Goal: Task Accomplishment & Management: Complete application form

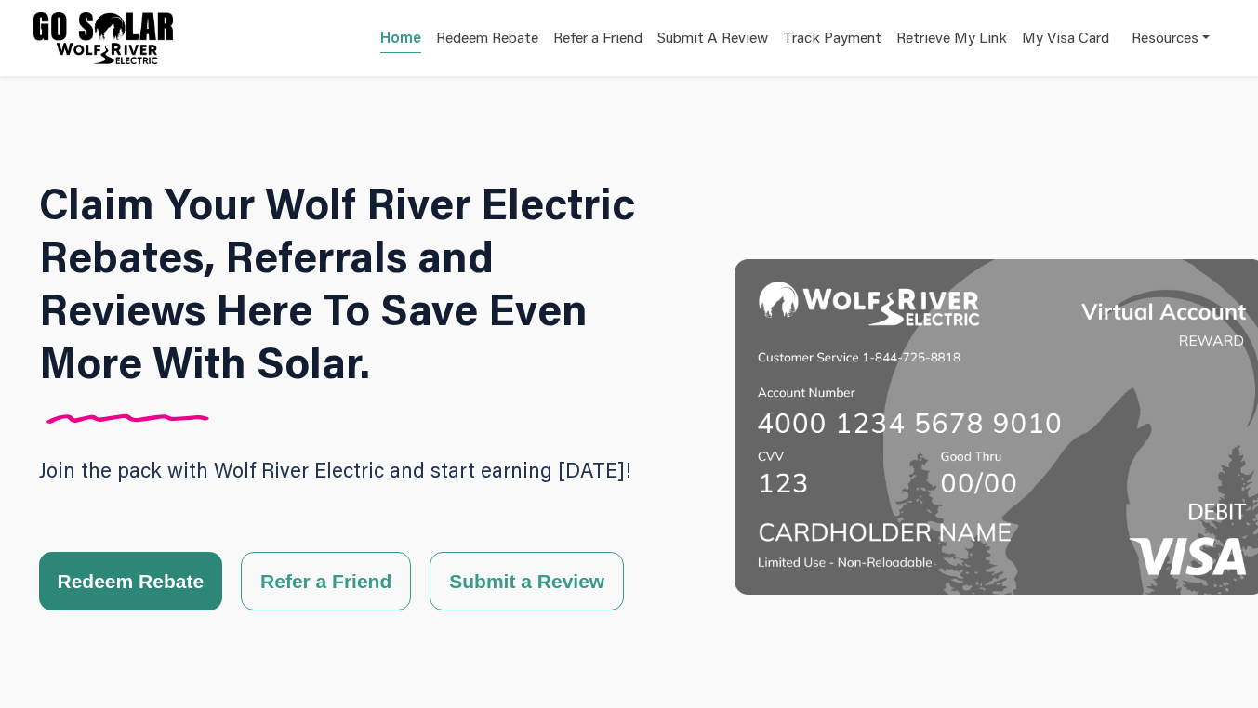
click at [160, 568] on button "Redeem Rebate" at bounding box center [131, 581] width 184 height 59
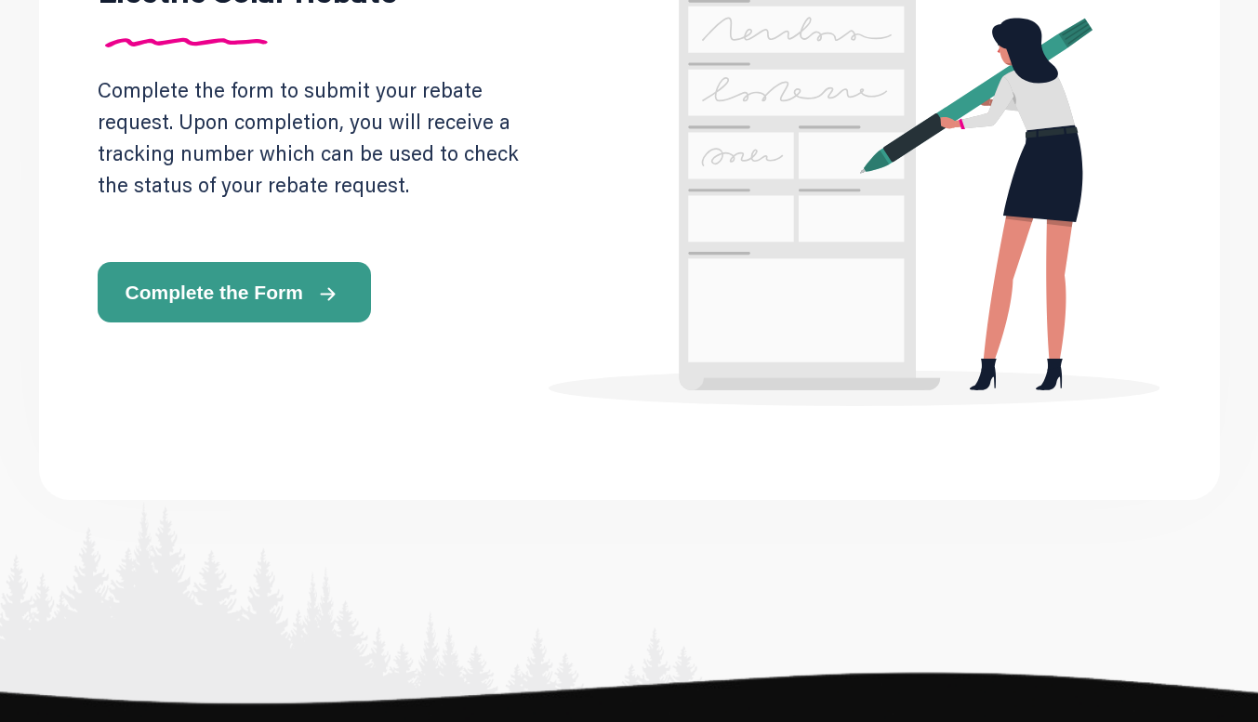
click at [245, 276] on button "Complete the Form" at bounding box center [234, 292] width 273 height 60
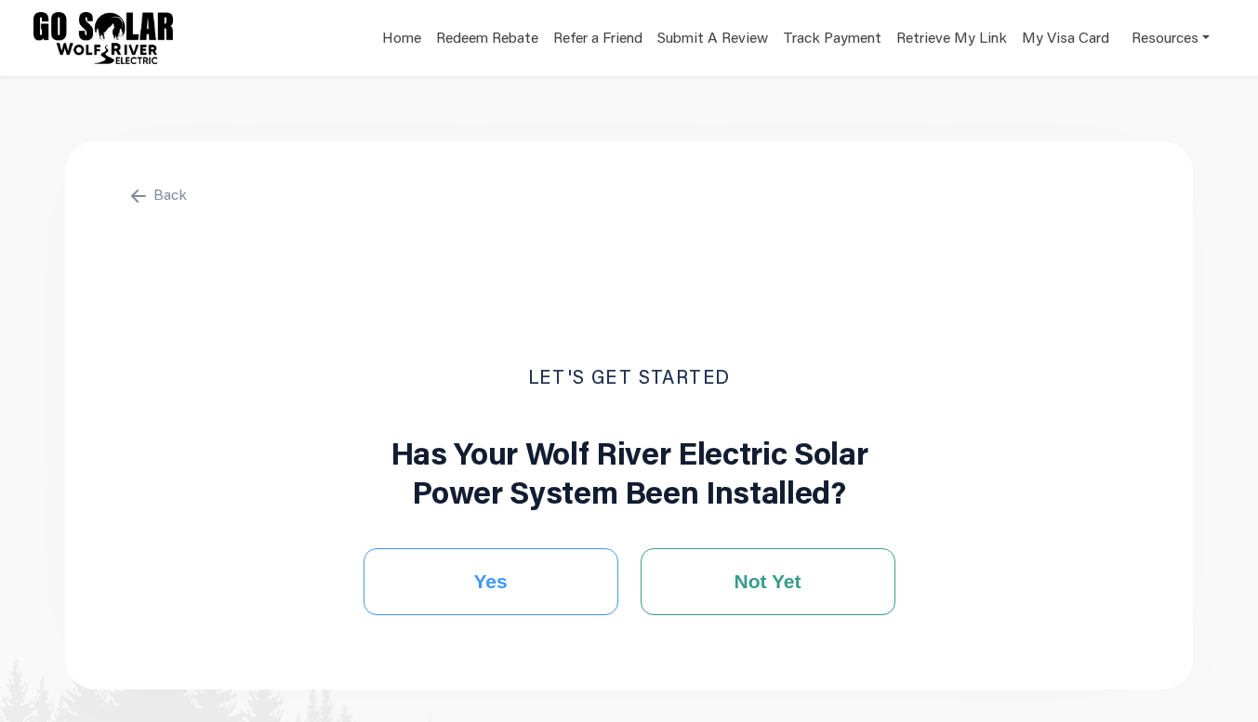
click at [483, 576] on span "Yes" at bounding box center [489, 582] width 33 height 28
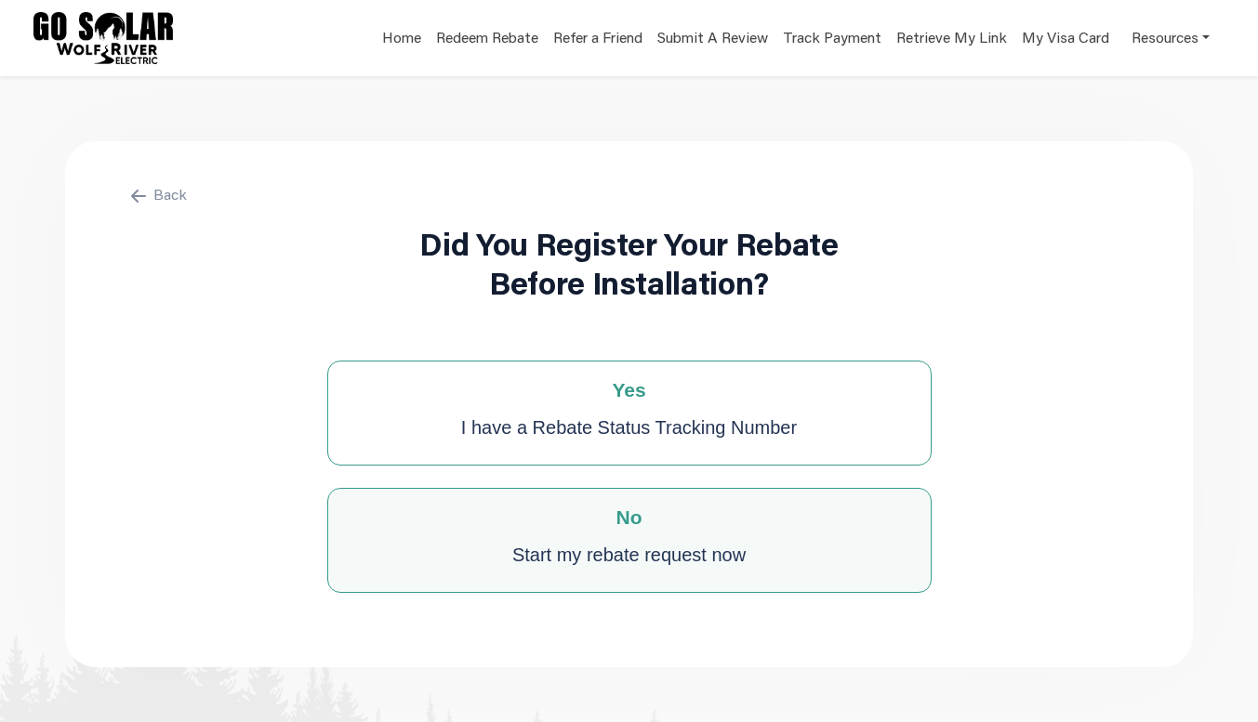
click at [633, 531] on div "No Start my rebate request now" at bounding box center [629, 540] width 604 height 105
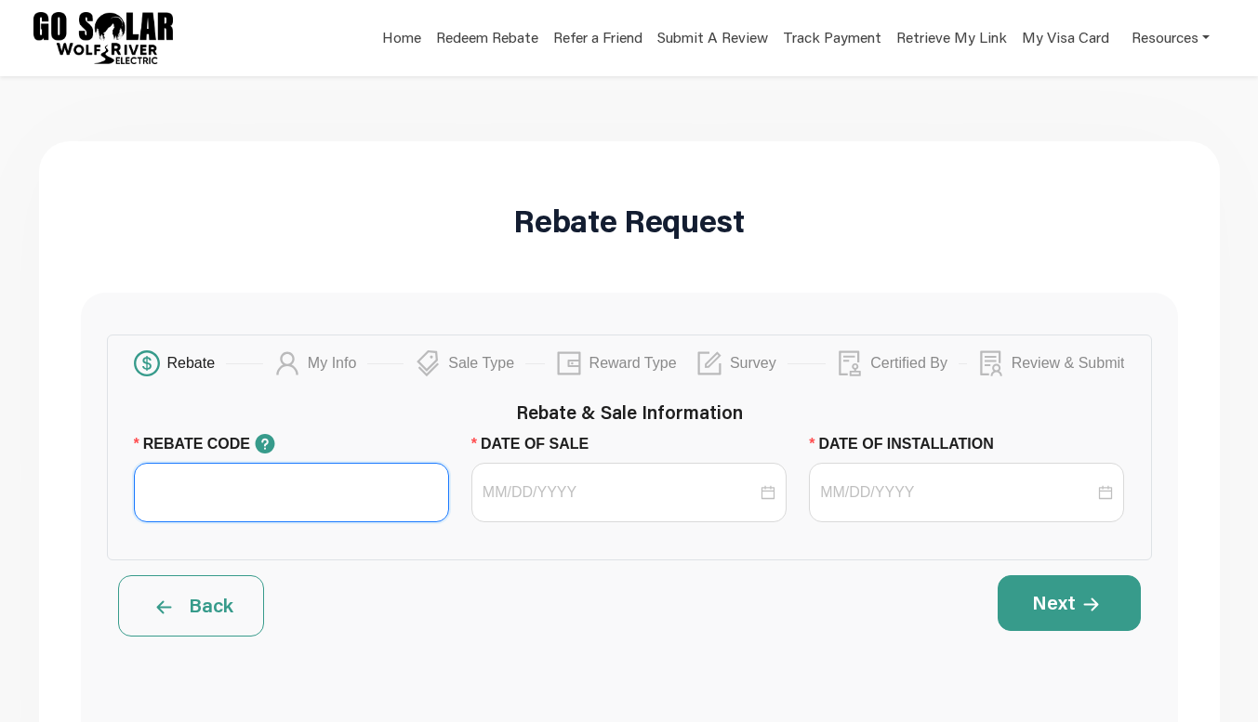
click at [199, 501] on input "REBATE CODE" at bounding box center [291, 492] width 315 height 59
paste input "WRE SPRING 2025"
type input "WRE SPRING 2025"
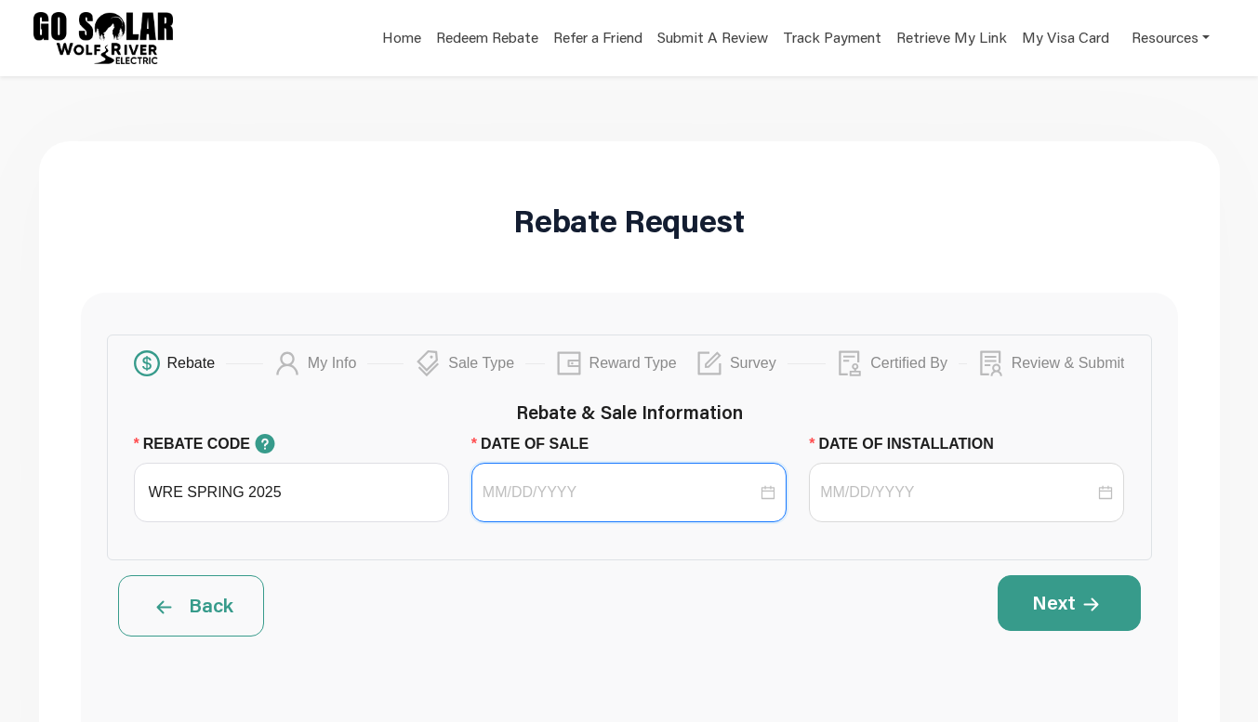
click at [764, 492] on div at bounding box center [628, 493] width 293 height 22
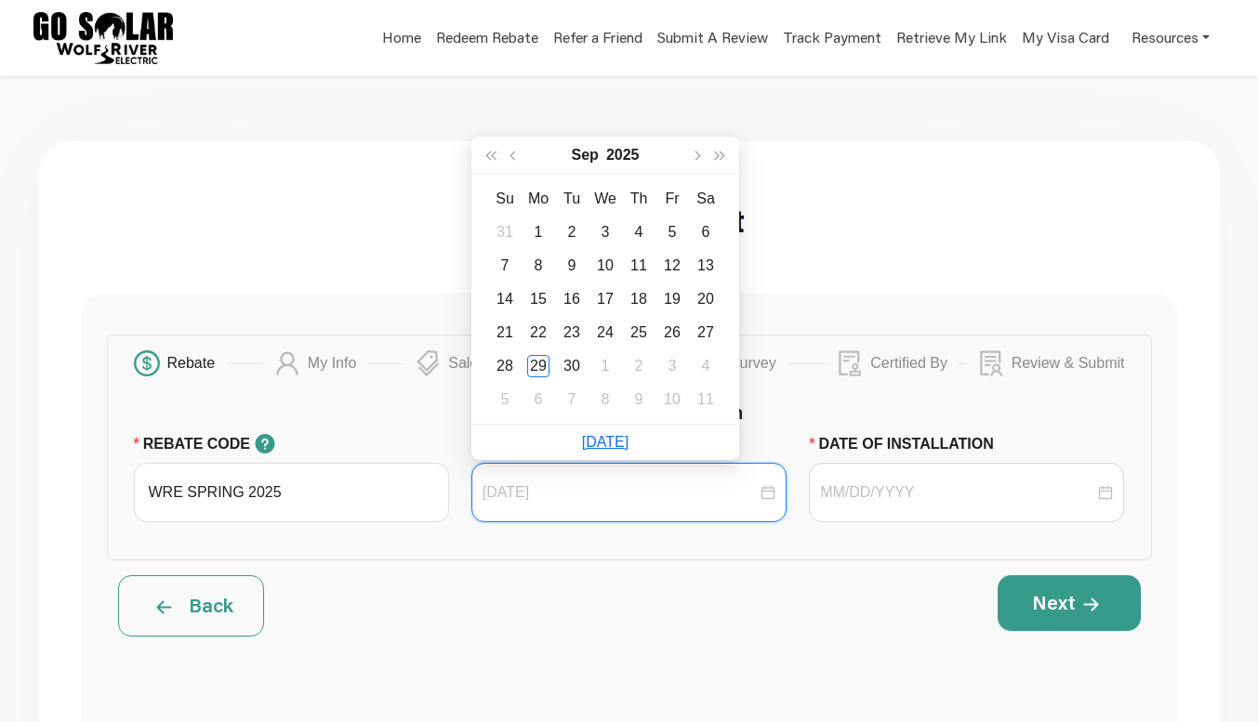
type input "[DATE]"
click at [515, 151] on button "button" at bounding box center [515, 155] width 24 height 37
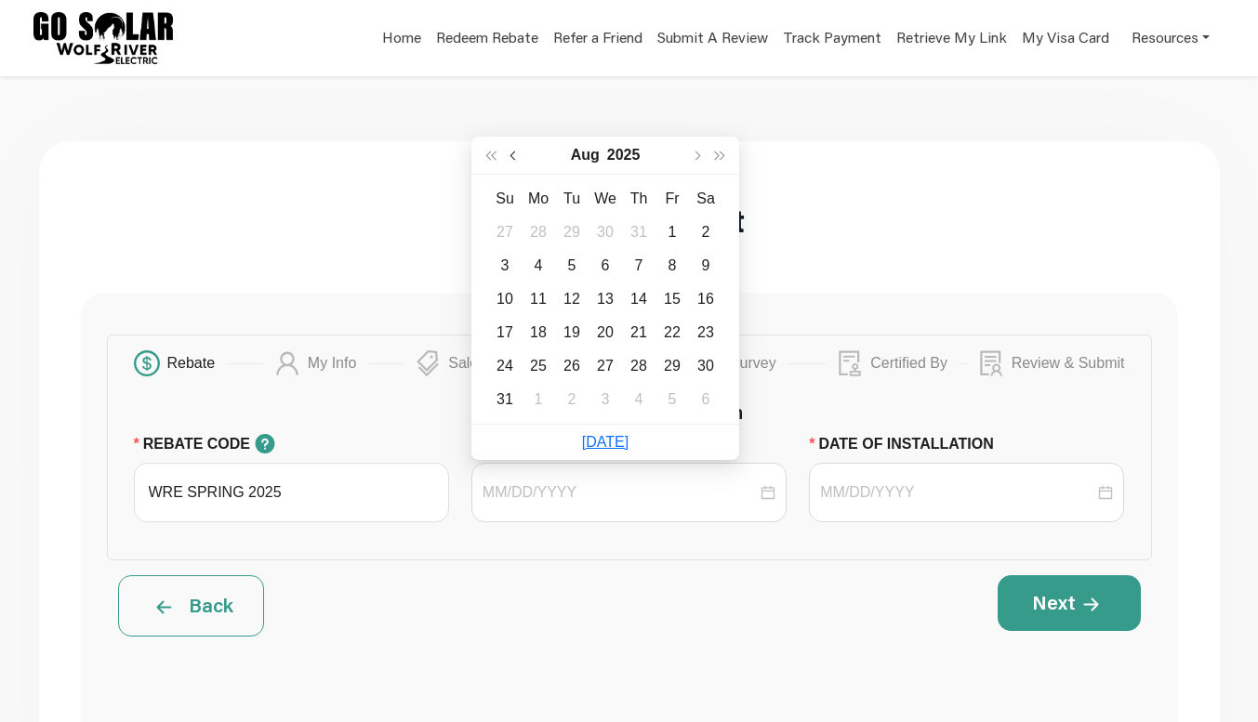
click at [515, 151] on button "button" at bounding box center [515, 155] width 24 height 37
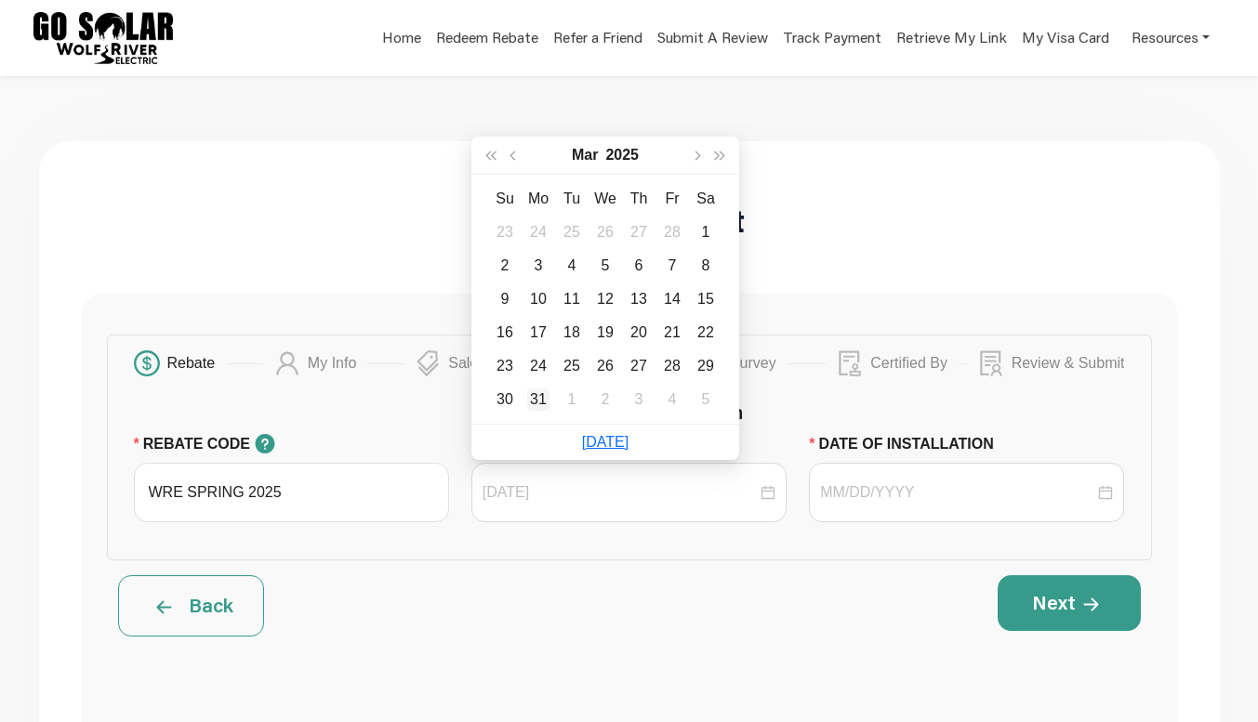
type input "[DATE]"
click at [542, 395] on div "31" at bounding box center [538, 400] width 22 height 22
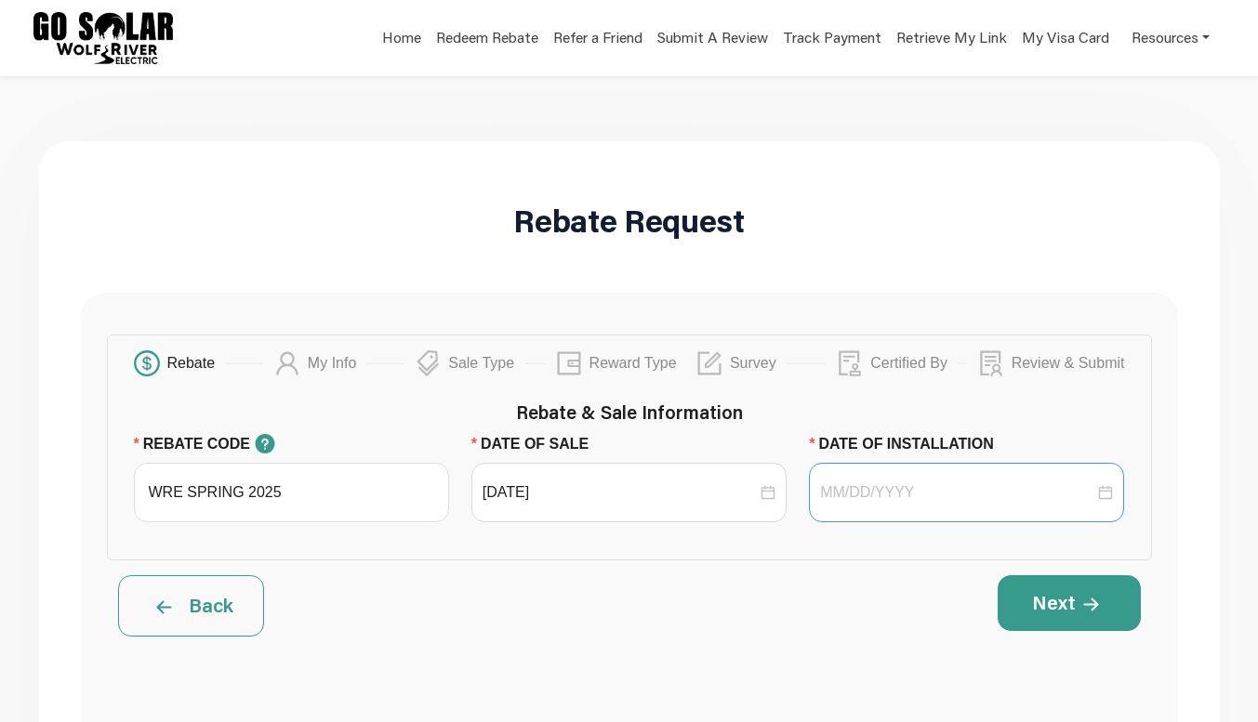
click at [1110, 496] on div at bounding box center [966, 493] width 293 height 22
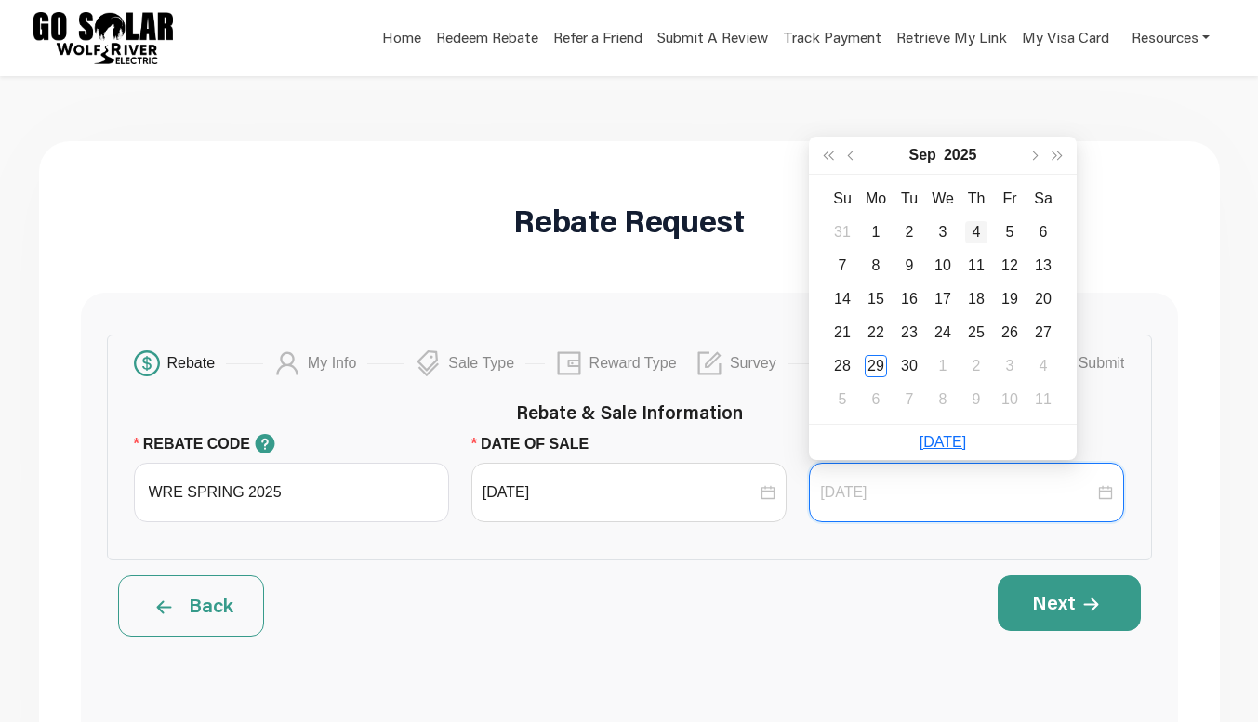
type input "[DATE]"
click at [977, 233] on div "4" at bounding box center [976, 232] width 22 height 22
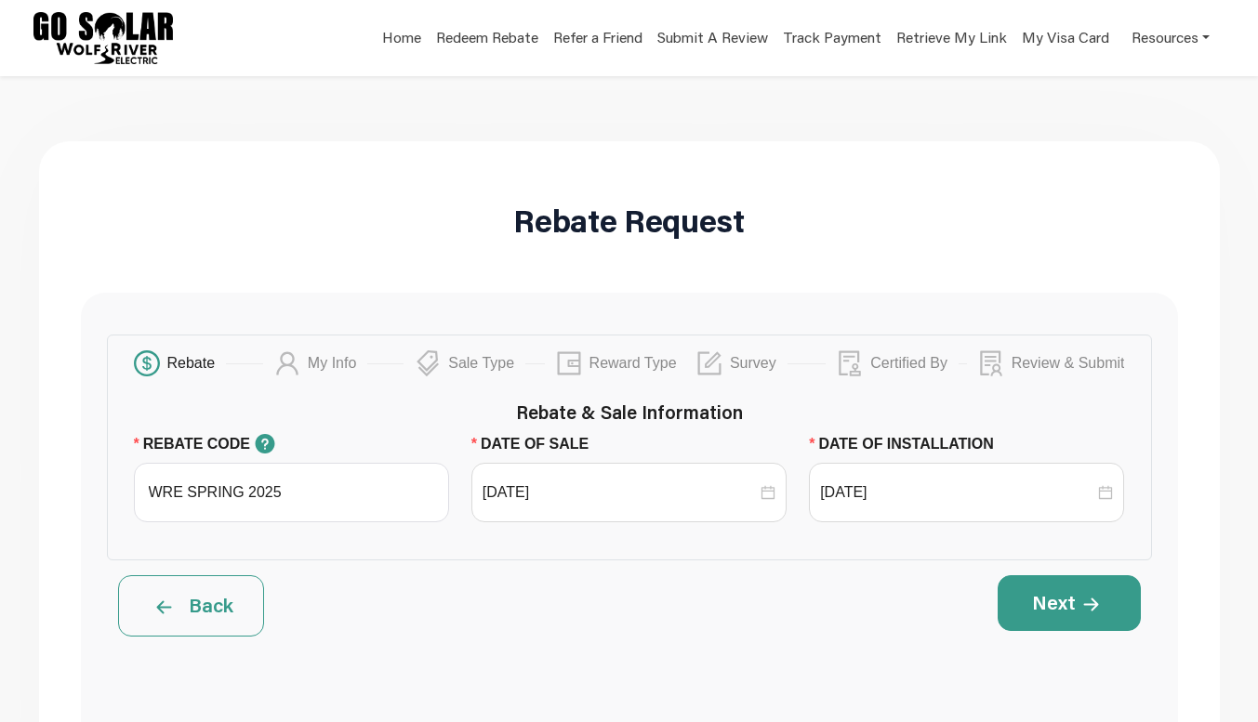
click at [878, 601] on div "Next" at bounding box center [890, 605] width 522 height 61
click at [1061, 599] on button "Next" at bounding box center [1068, 603] width 143 height 56
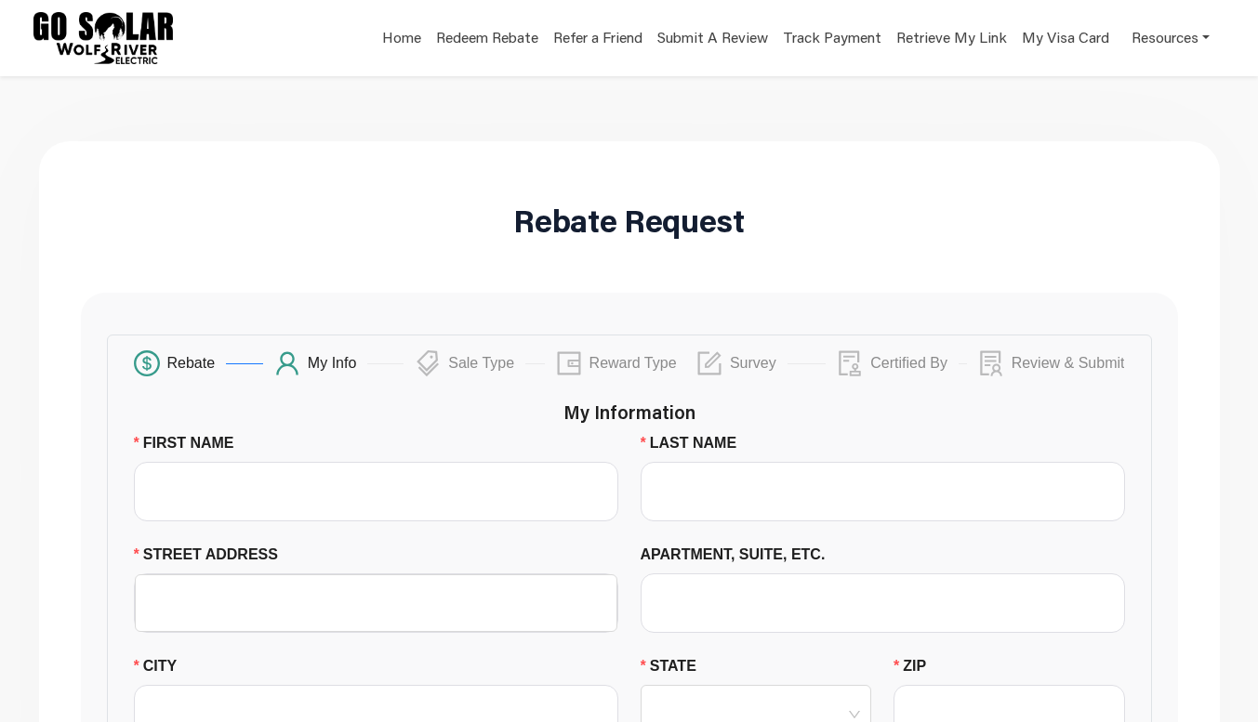
scroll to position [175, 0]
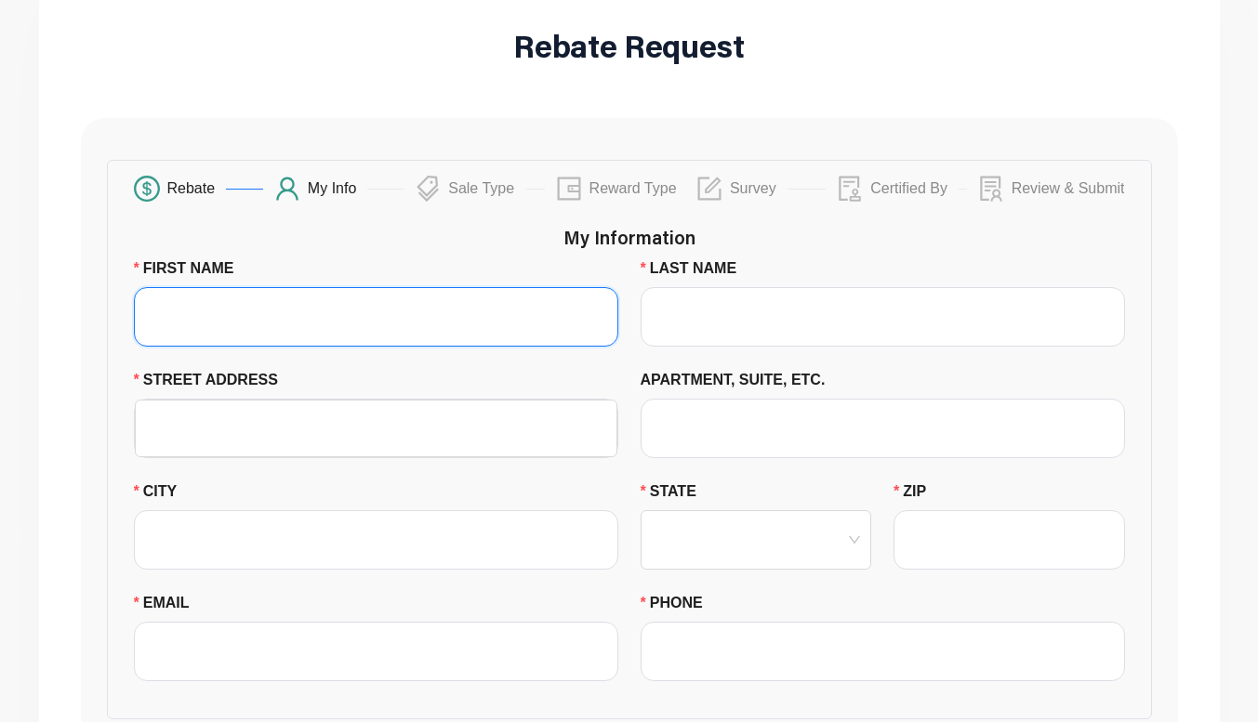
click at [287, 323] on input "FIRST NAME" at bounding box center [376, 316] width 484 height 59
type input "[PERSON_NAME]"
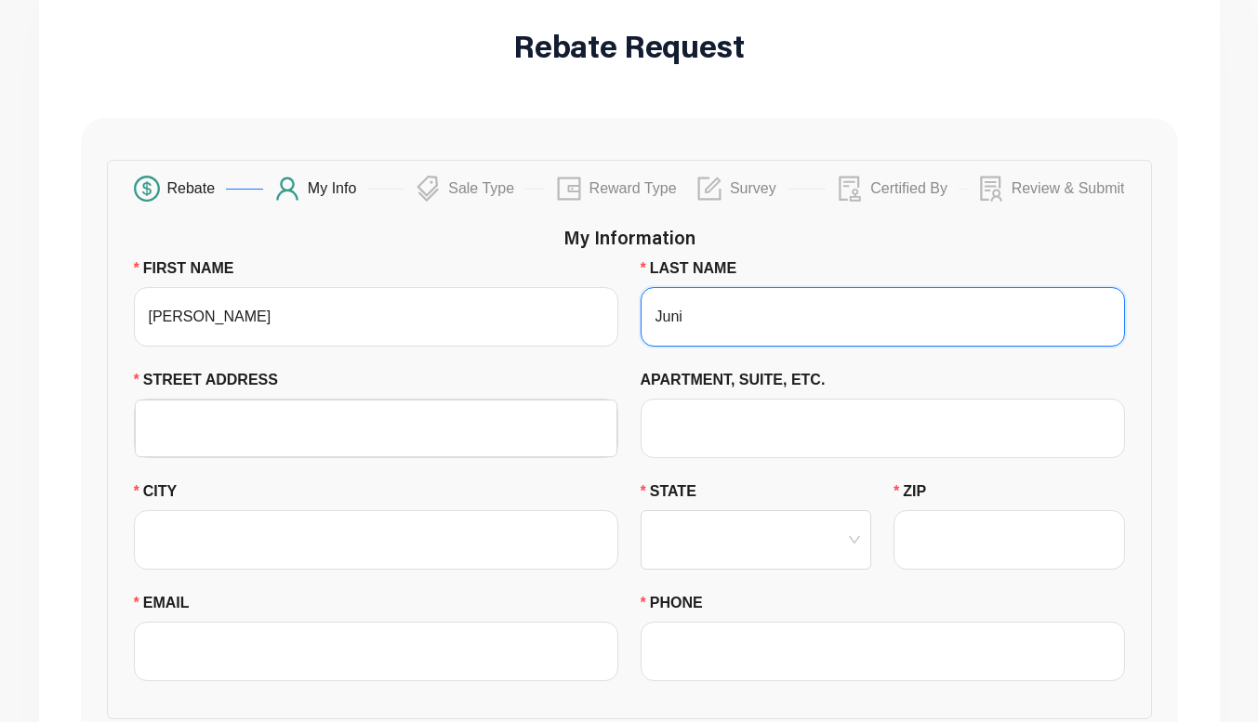
type input "Juni"
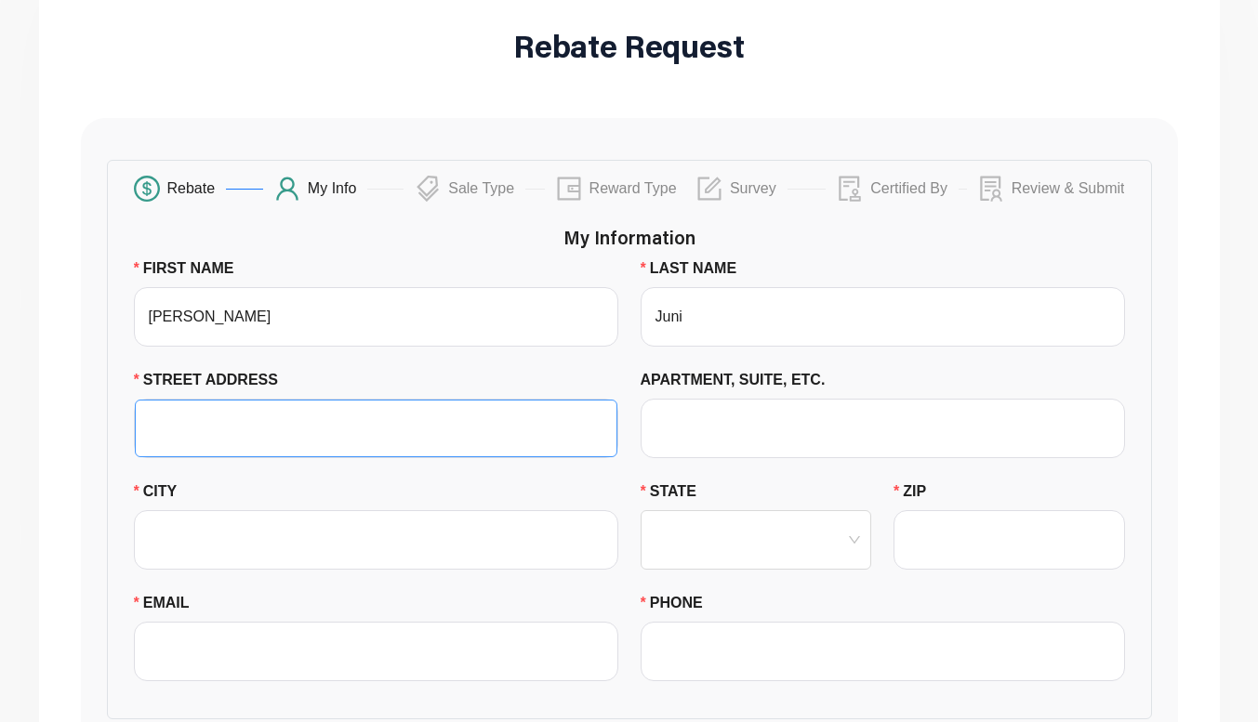
click at [254, 431] on input "STREET ADDRESS" at bounding box center [376, 429] width 460 height 56
paste input "[STREET_ADDRESS]"
type input "[STREET_ADDRESS]"
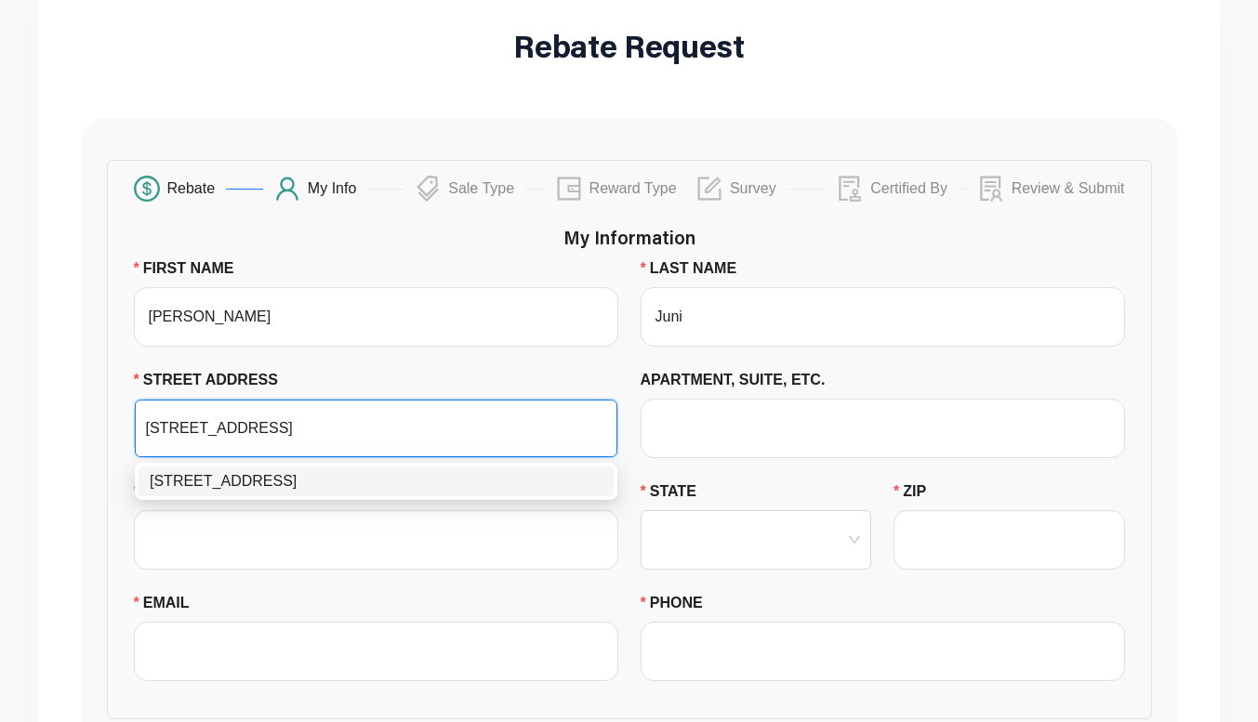
click at [264, 482] on div "[STREET_ADDRESS]" at bounding box center [376, 481] width 453 height 22
type input "[GEOGRAPHIC_DATA]"
type input "56073"
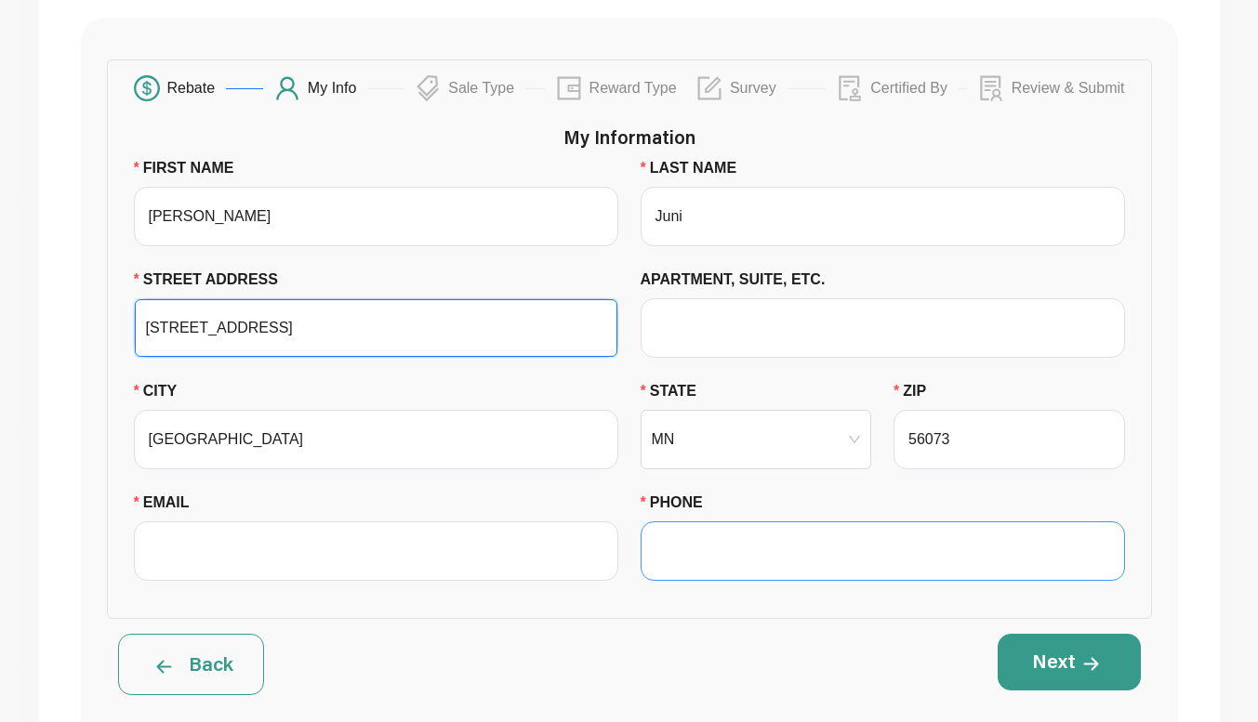
scroll to position [314, 0]
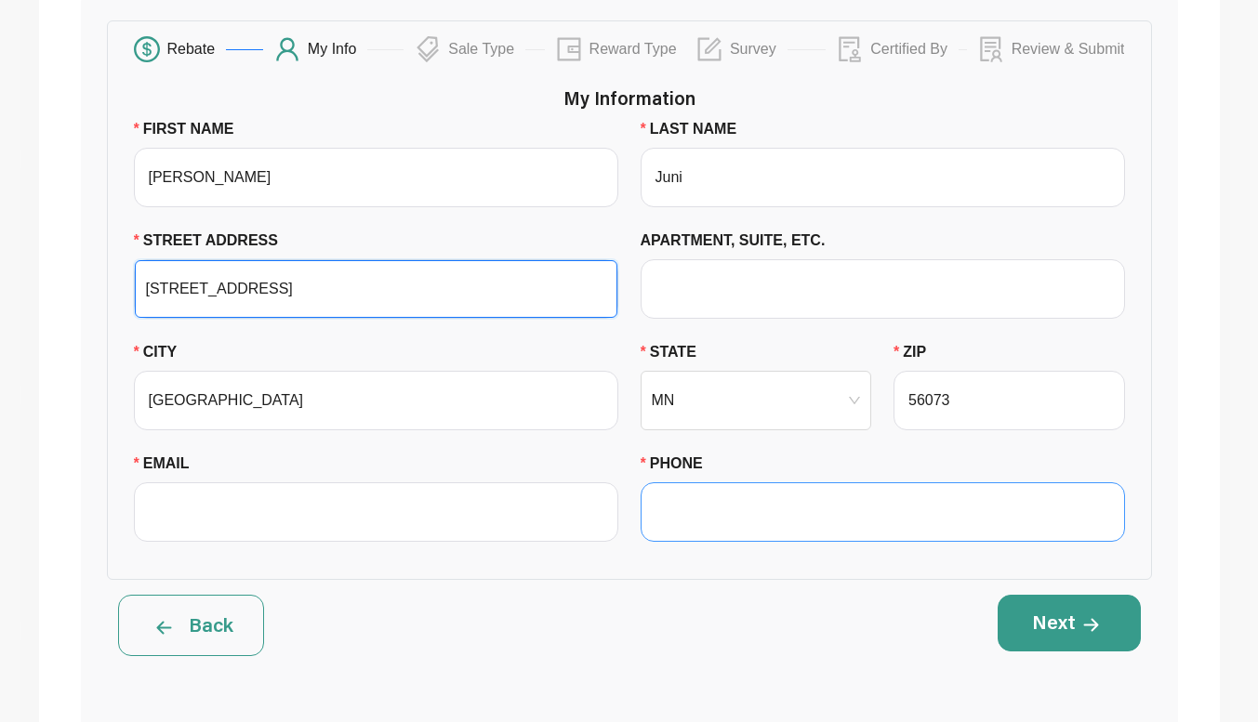
type input "[STREET_ADDRESS]"
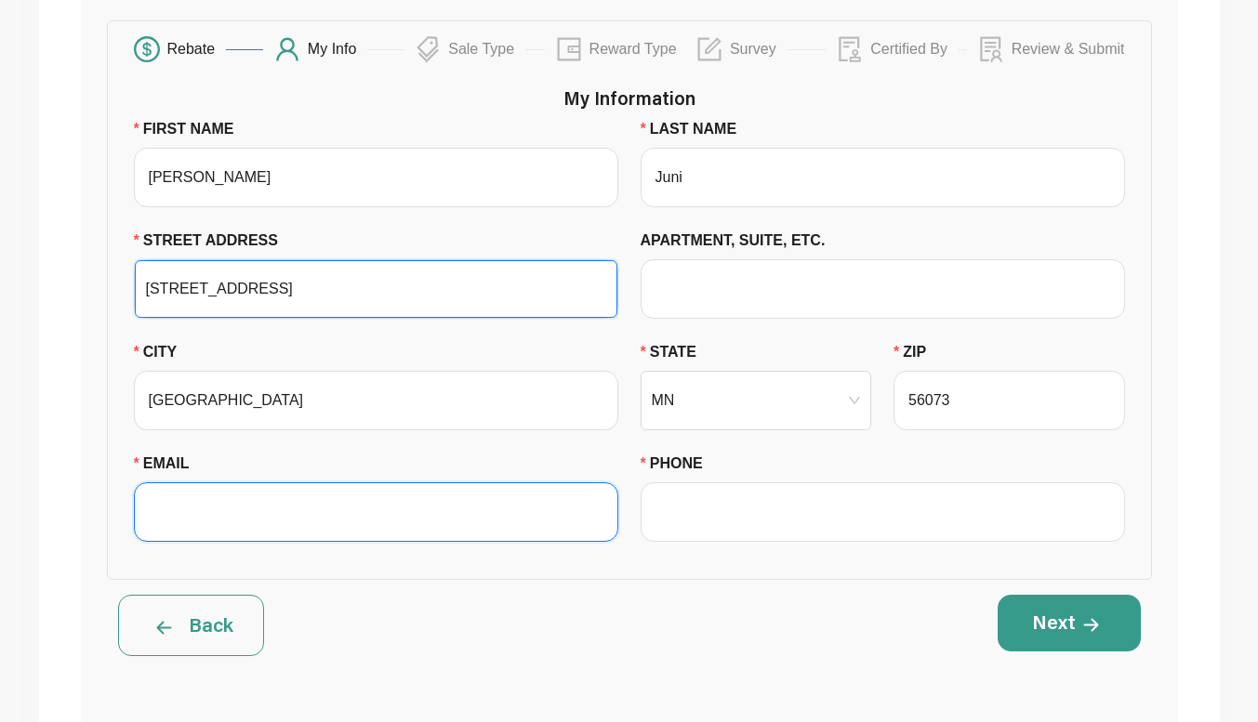
click at [404, 520] on input "EMAIL" at bounding box center [376, 511] width 484 height 59
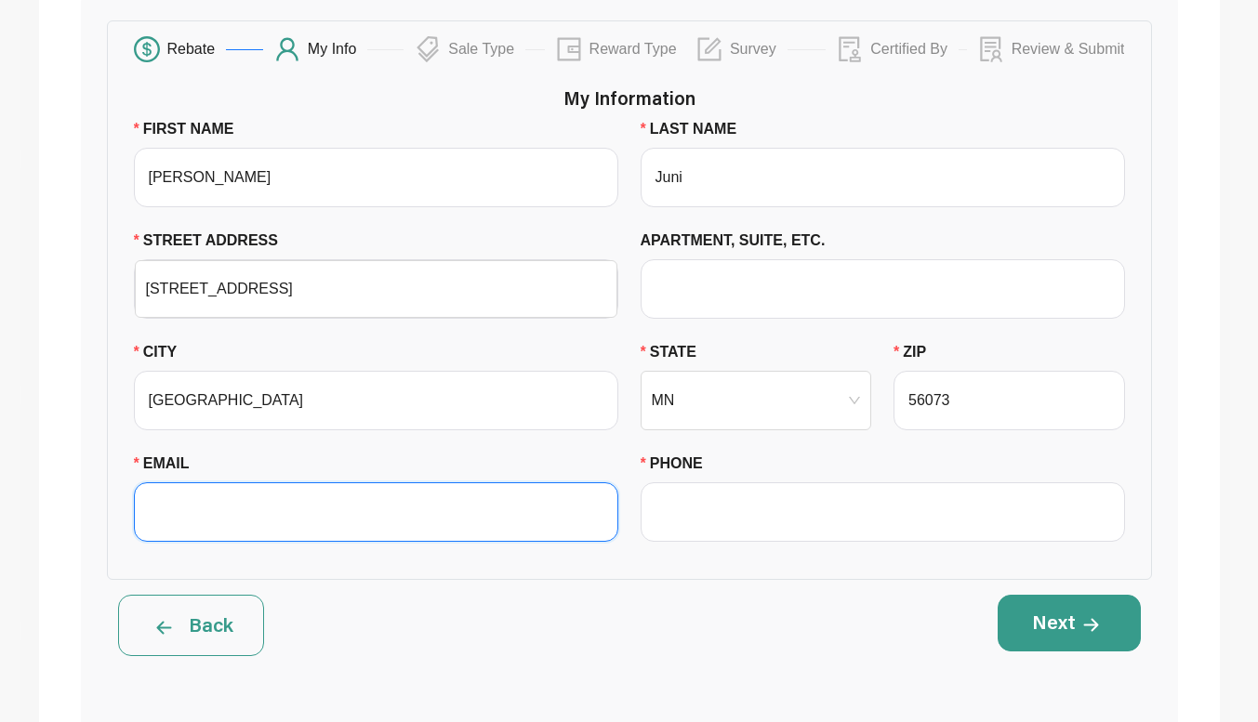
paste input "[EMAIL_ADDRESS][DOMAIN_NAME]"
type input "[EMAIL_ADDRESS][DOMAIN_NAME]"
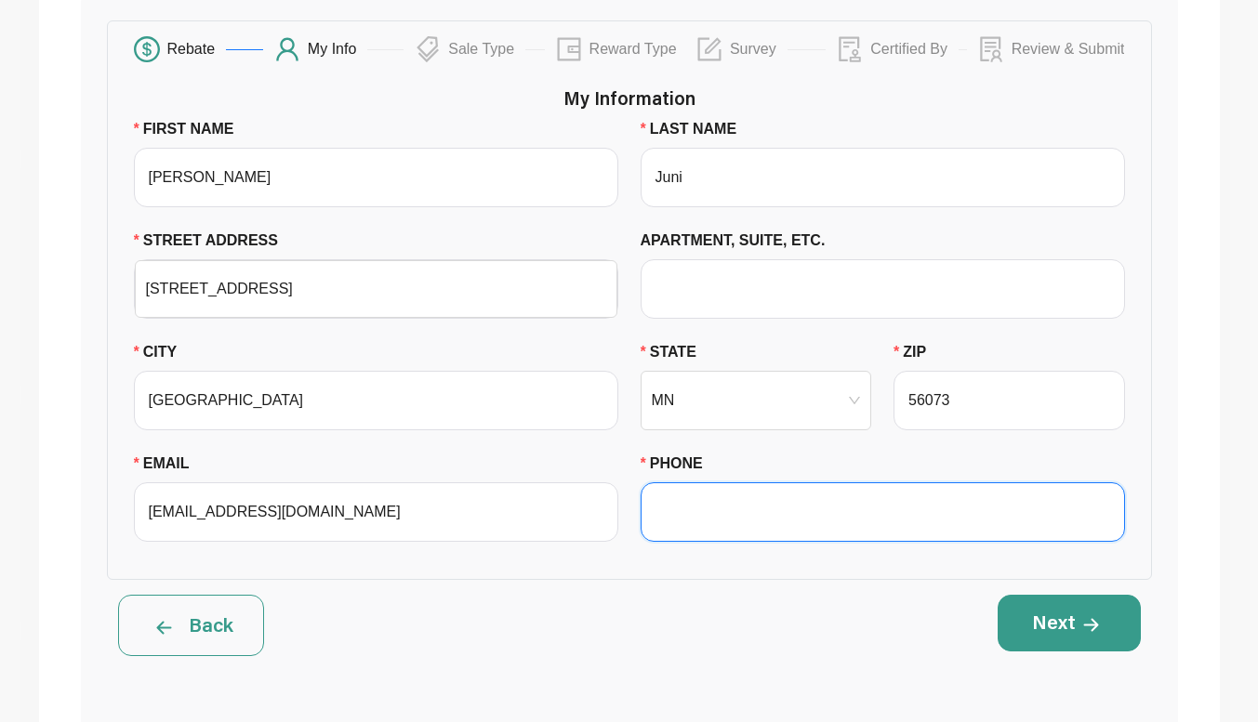
click at [727, 521] on input "PHONE" at bounding box center [882, 511] width 484 height 59
paste input "[PHONE_NUMBER]"
type input "[PHONE_NUMBER]"
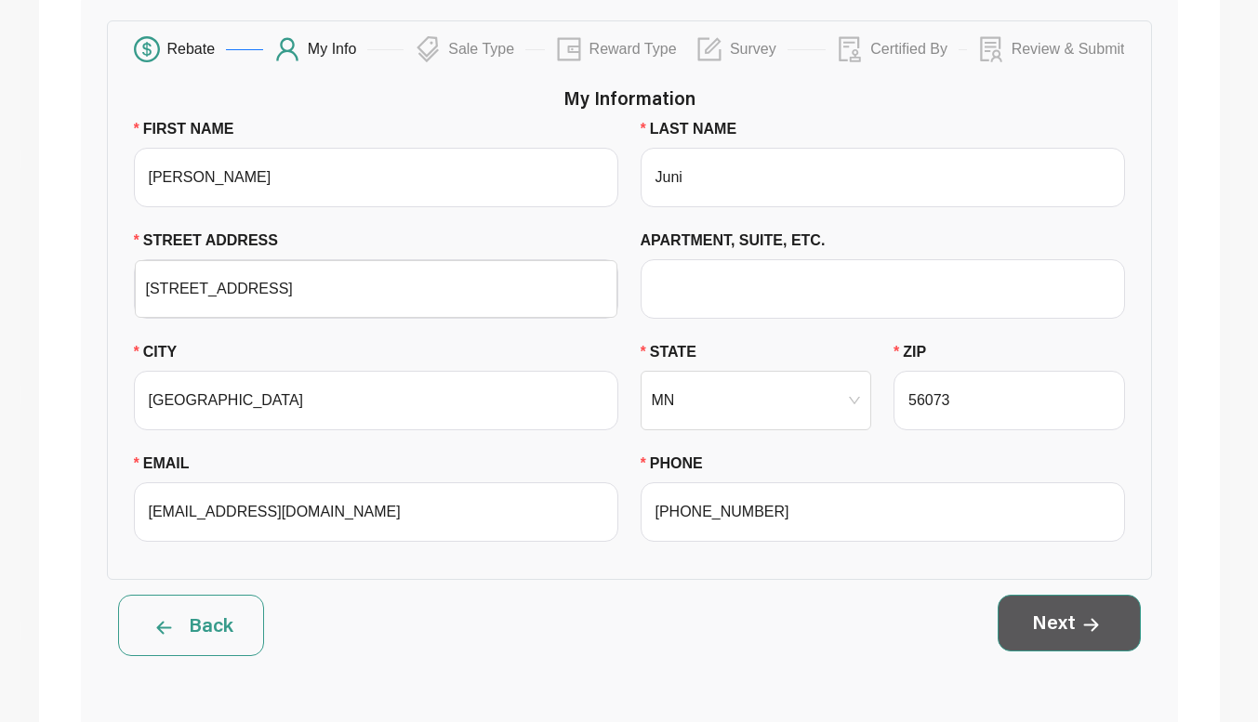
click at [1054, 635] on button "Next" at bounding box center [1068, 623] width 143 height 56
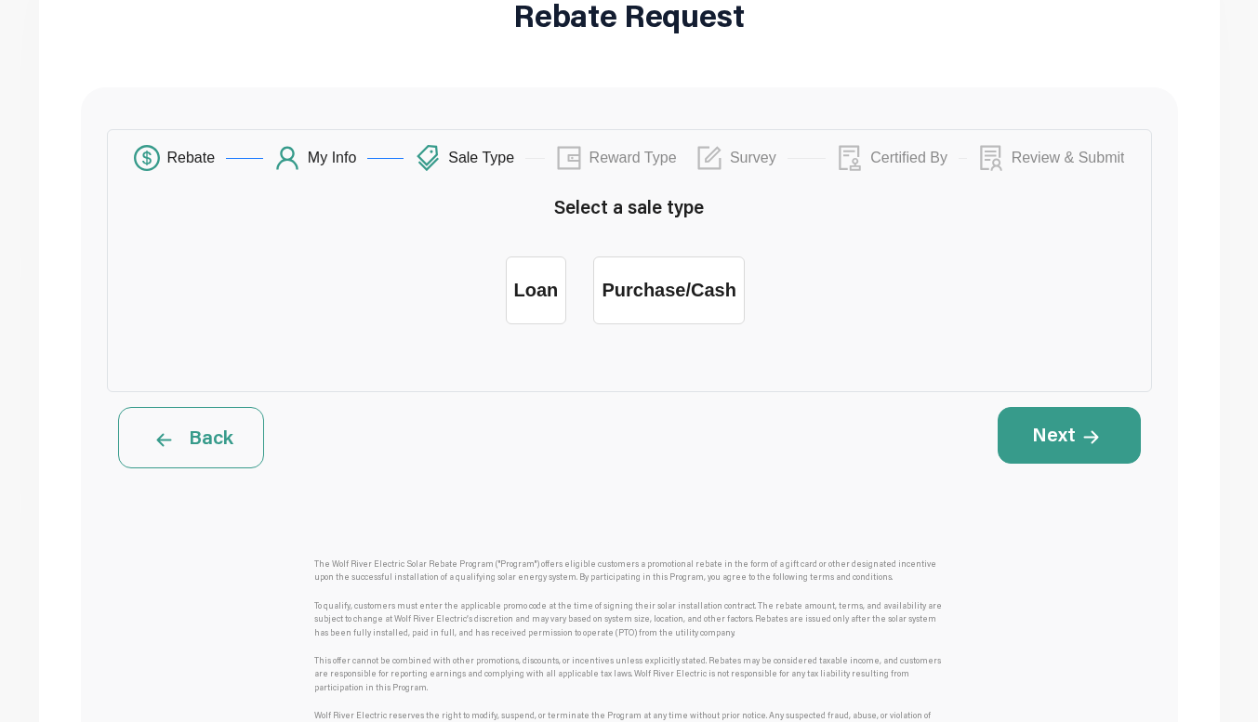
scroll to position [211, 0]
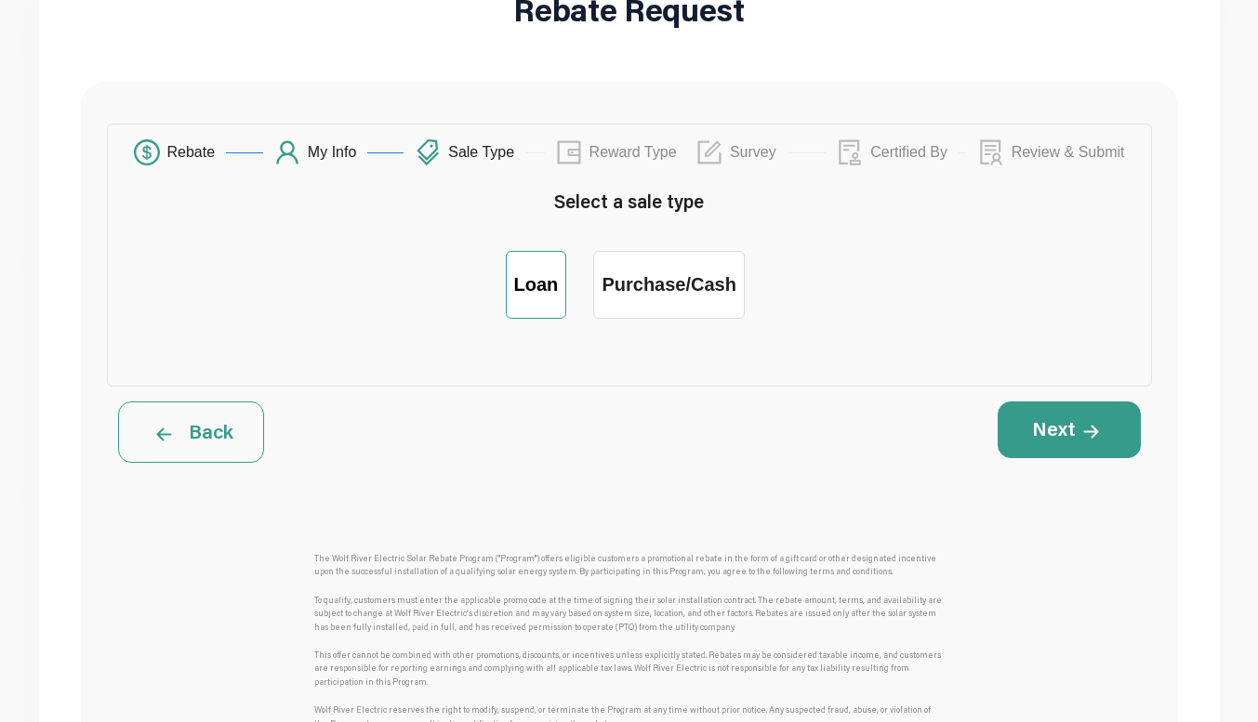
click at [542, 306] on label "Loan" at bounding box center [536, 285] width 61 height 68
click at [535, 271] on input "Loan" at bounding box center [535, 271] width 0 height 0
click at [1070, 439] on button "Next" at bounding box center [1068, 430] width 143 height 56
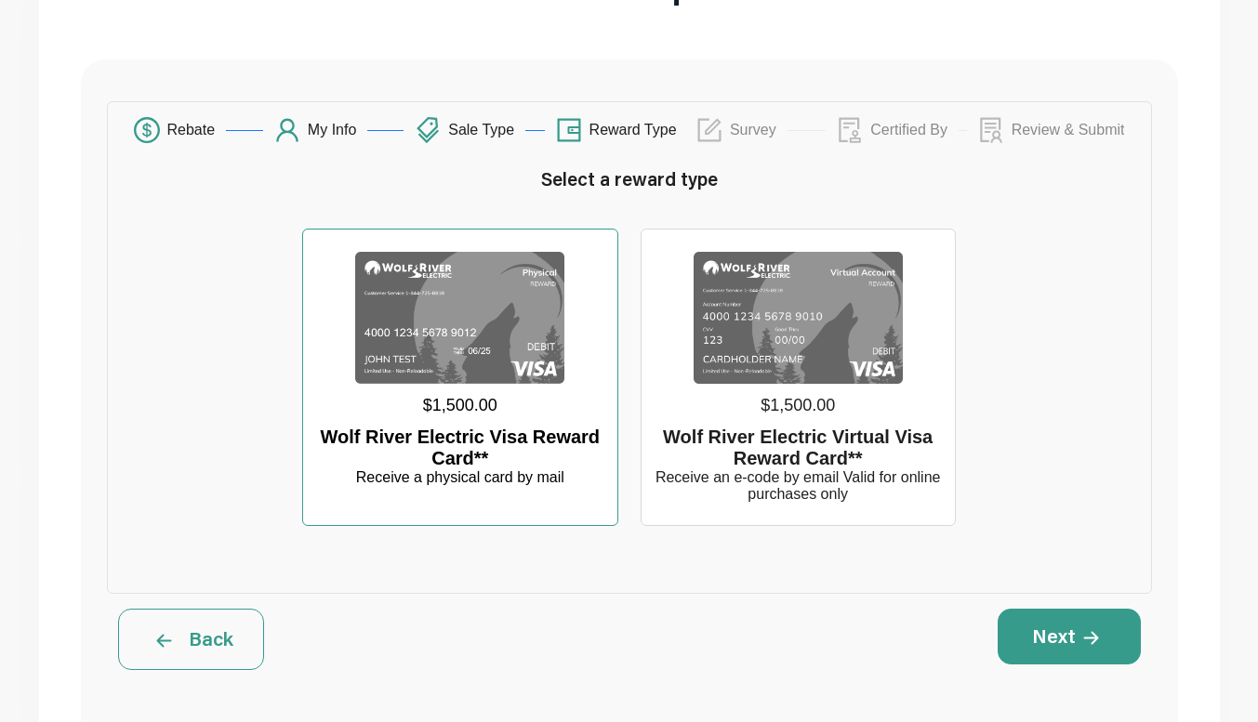
scroll to position [234, 0]
click at [481, 362] on img at bounding box center [459, 317] width 209 height 132
click at [460, 247] on input "$1,500.00 Wolf River Electric Visa Reward Card** Receive a physical card by mail" at bounding box center [460, 247] width 0 height 0
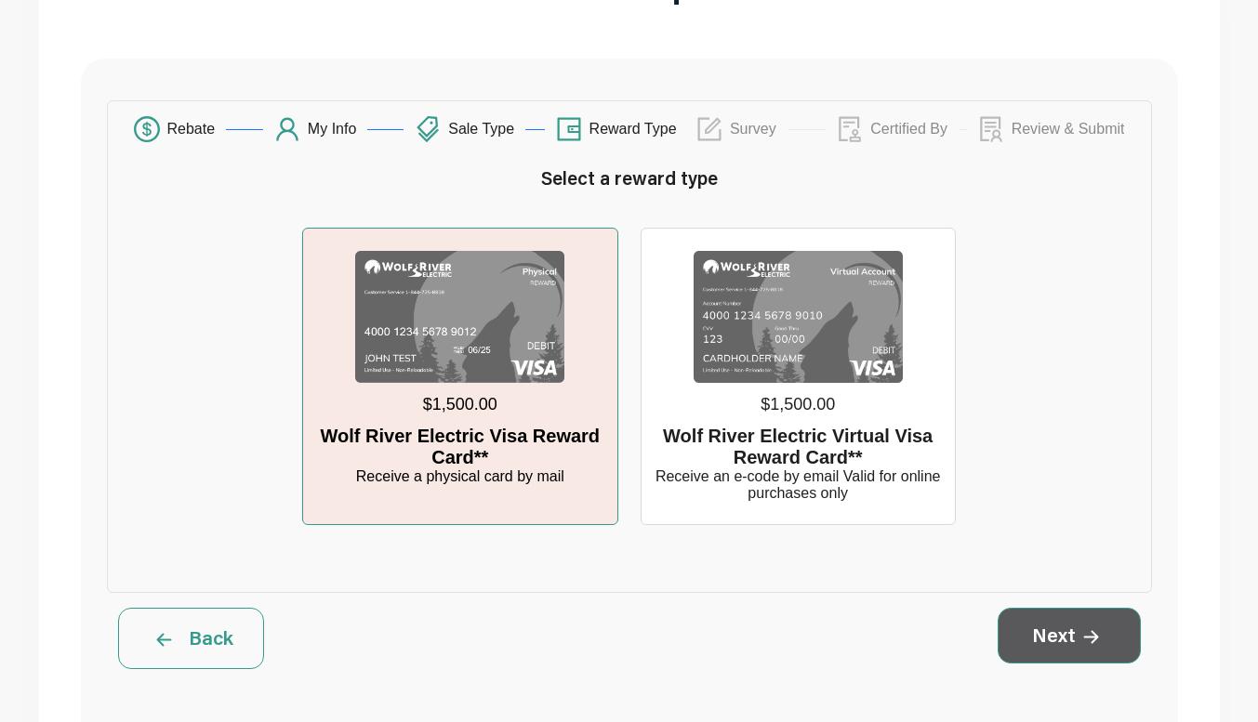
click at [1063, 657] on button "Next" at bounding box center [1068, 636] width 143 height 56
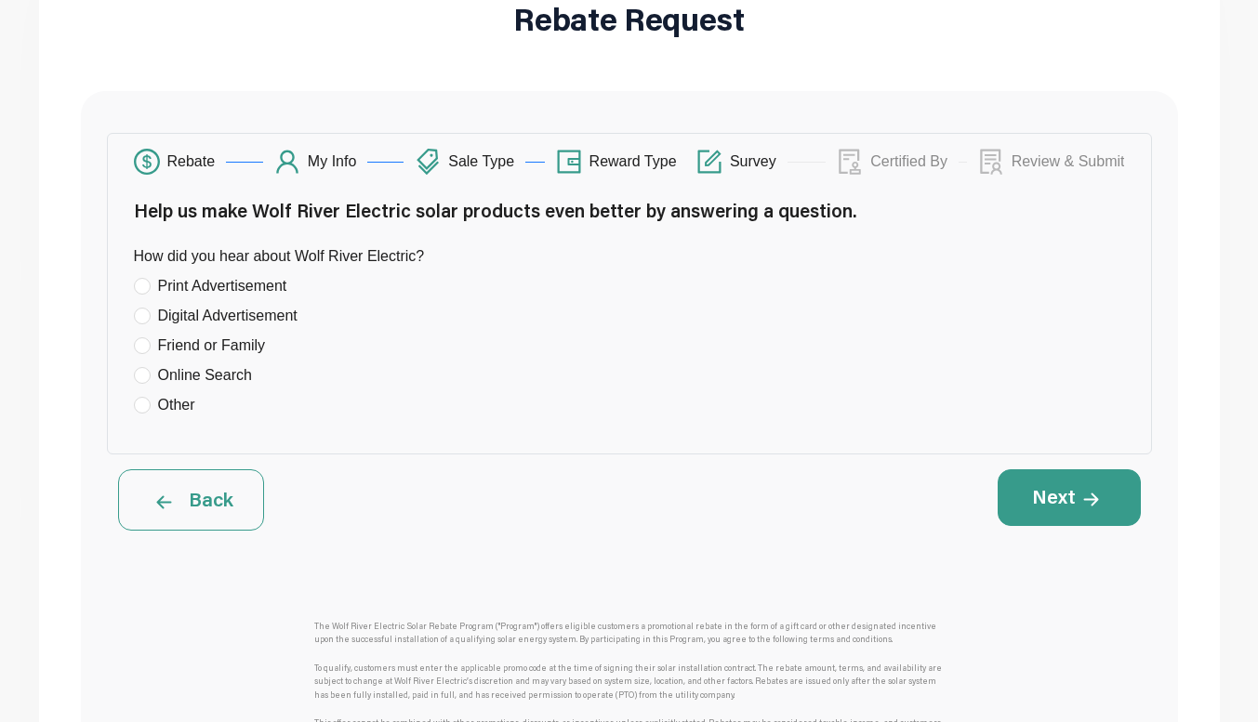
scroll to position [203, 0]
click at [147, 408] on input "Other" at bounding box center [142, 404] width 17 height 17
radio input "true"
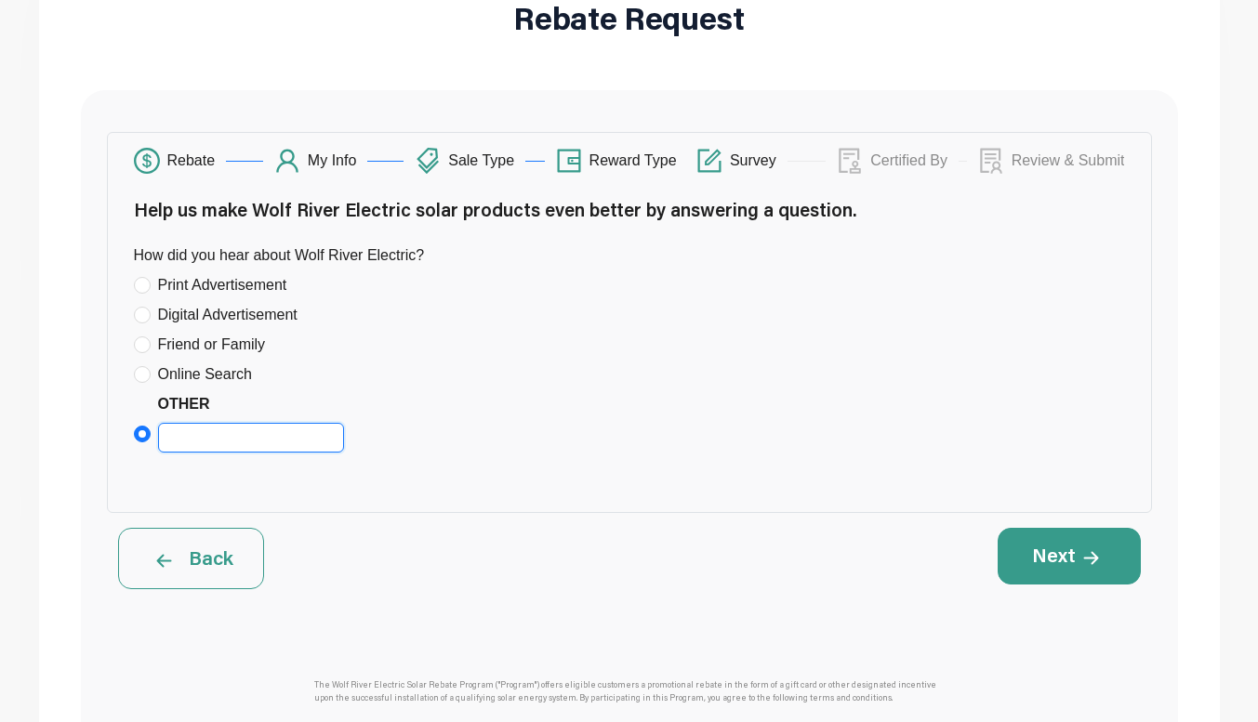
click at [212, 428] on input "Other" at bounding box center [251, 438] width 186 height 30
type input "Cold Call"
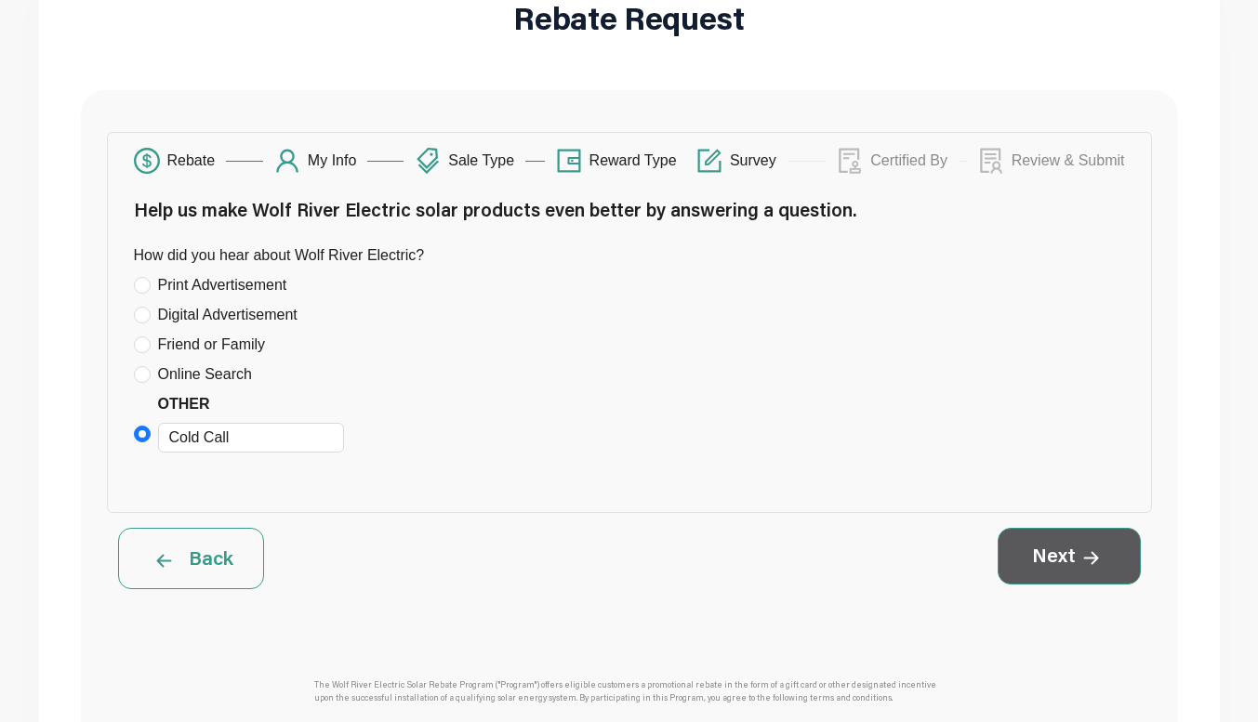
click at [1075, 552] on button "Next" at bounding box center [1068, 556] width 143 height 56
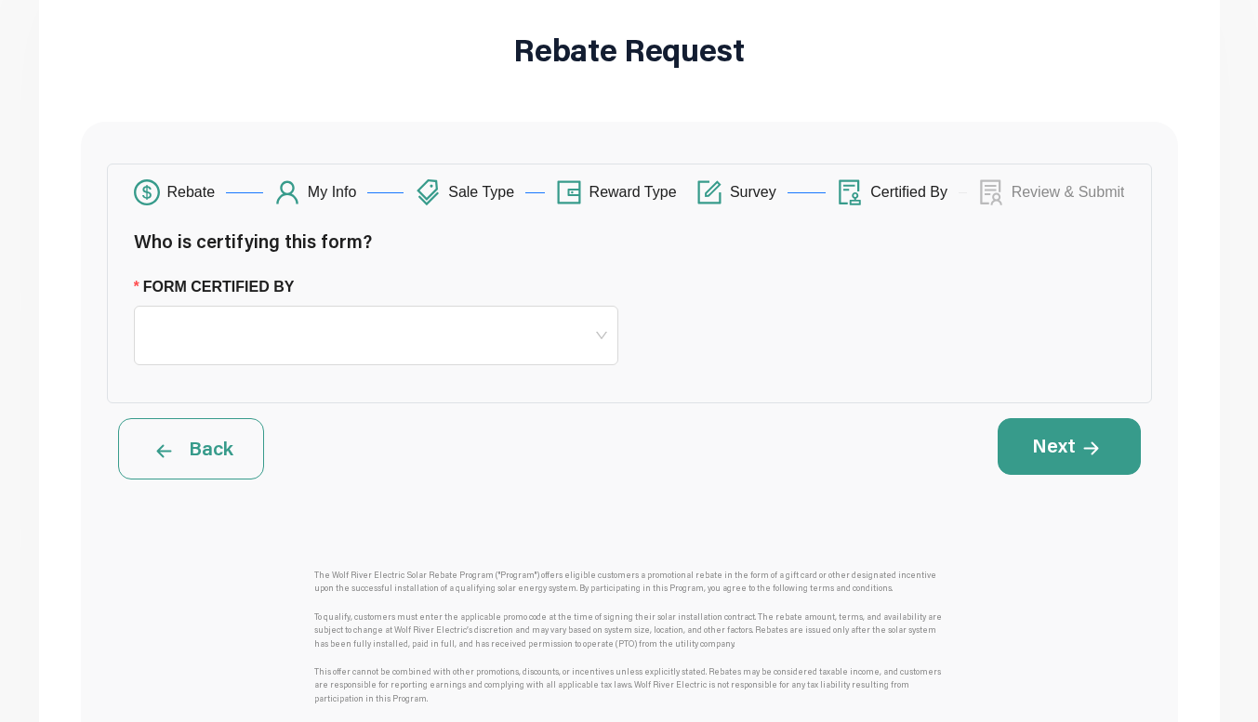
scroll to position [172, 0]
click at [602, 350] on span at bounding box center [376, 335] width 462 height 58
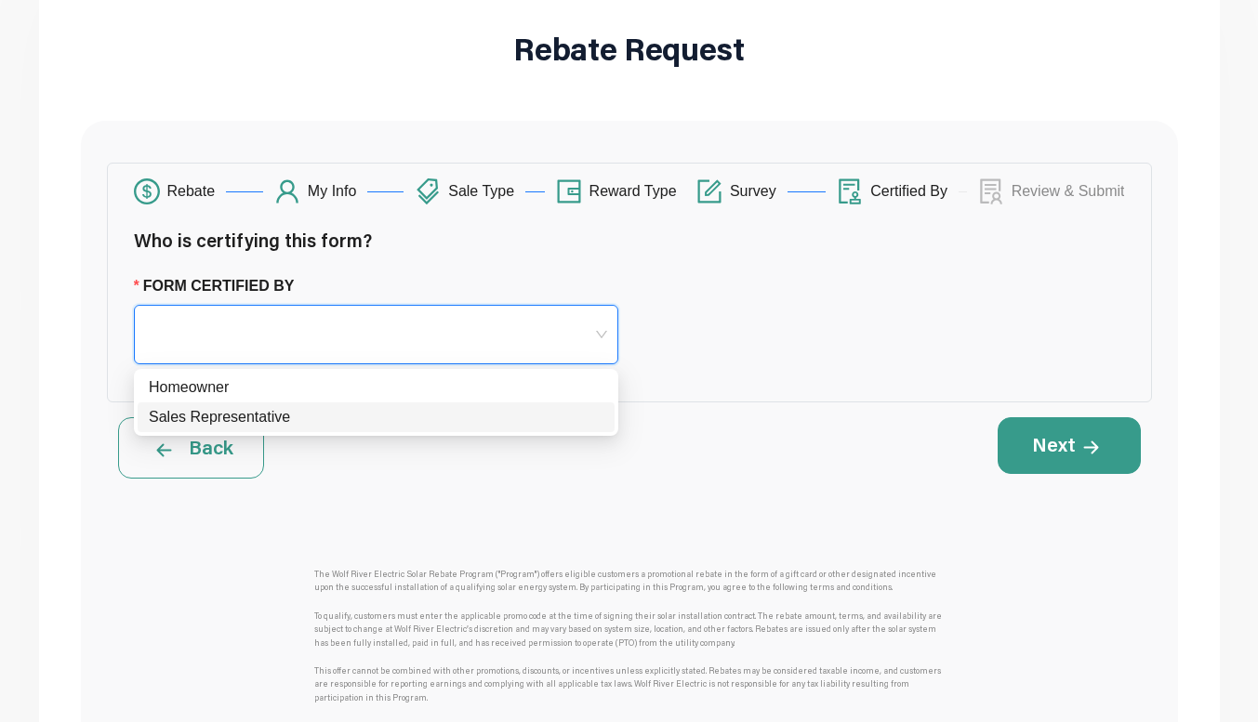
click at [518, 418] on div "Sales Representative" at bounding box center [376, 417] width 455 height 22
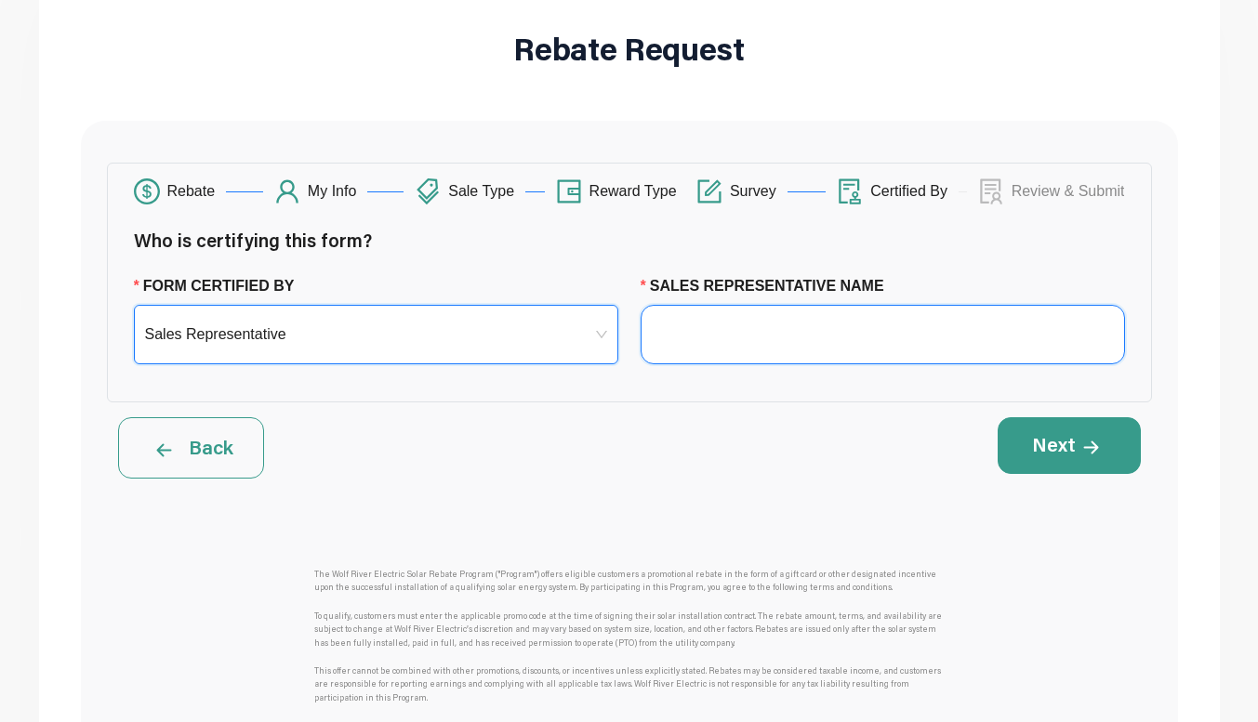
click at [768, 340] on input "Sales Representative Name" at bounding box center [882, 334] width 484 height 59
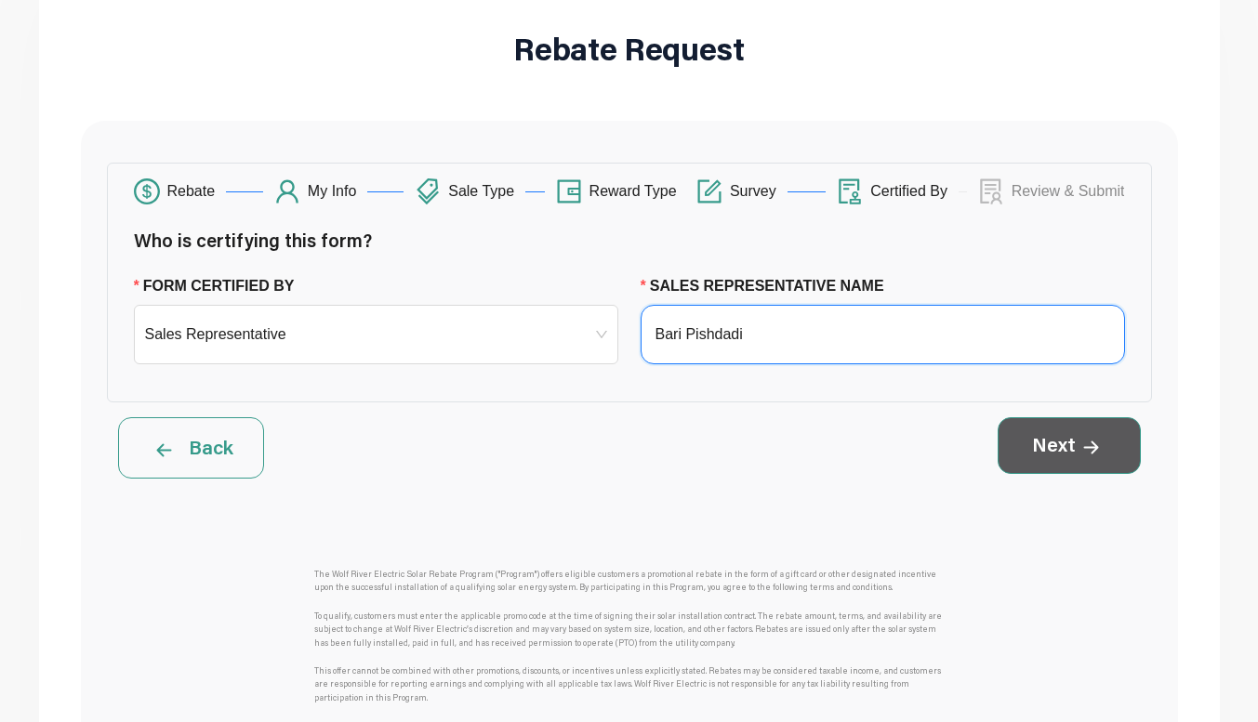
type input "Bari Pishdadi"
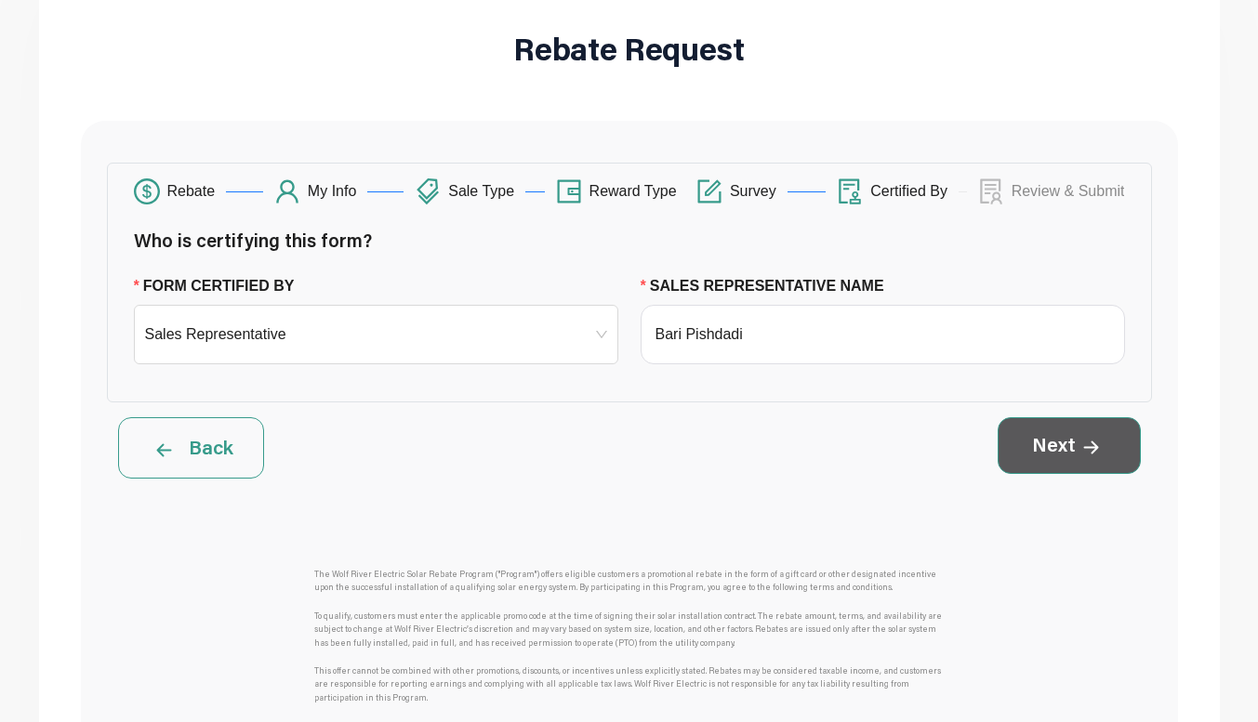
click at [1076, 445] on span at bounding box center [1091, 444] width 31 height 26
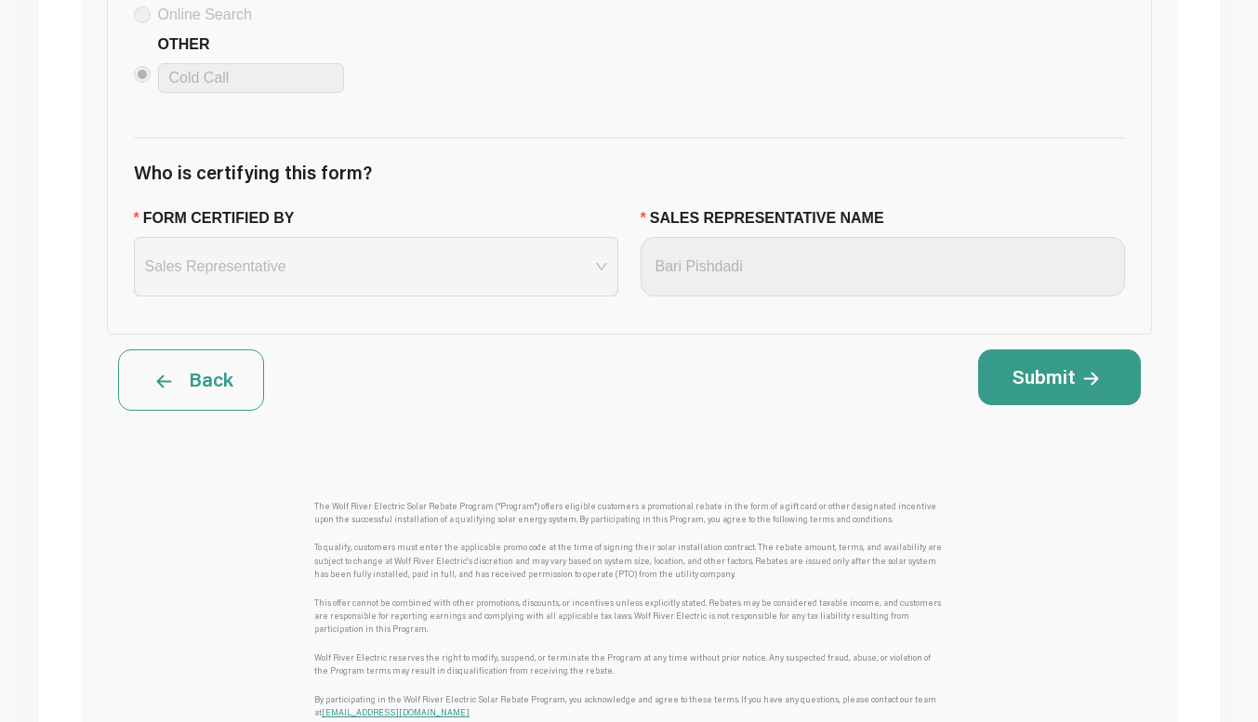
scroll to position [1915, 0]
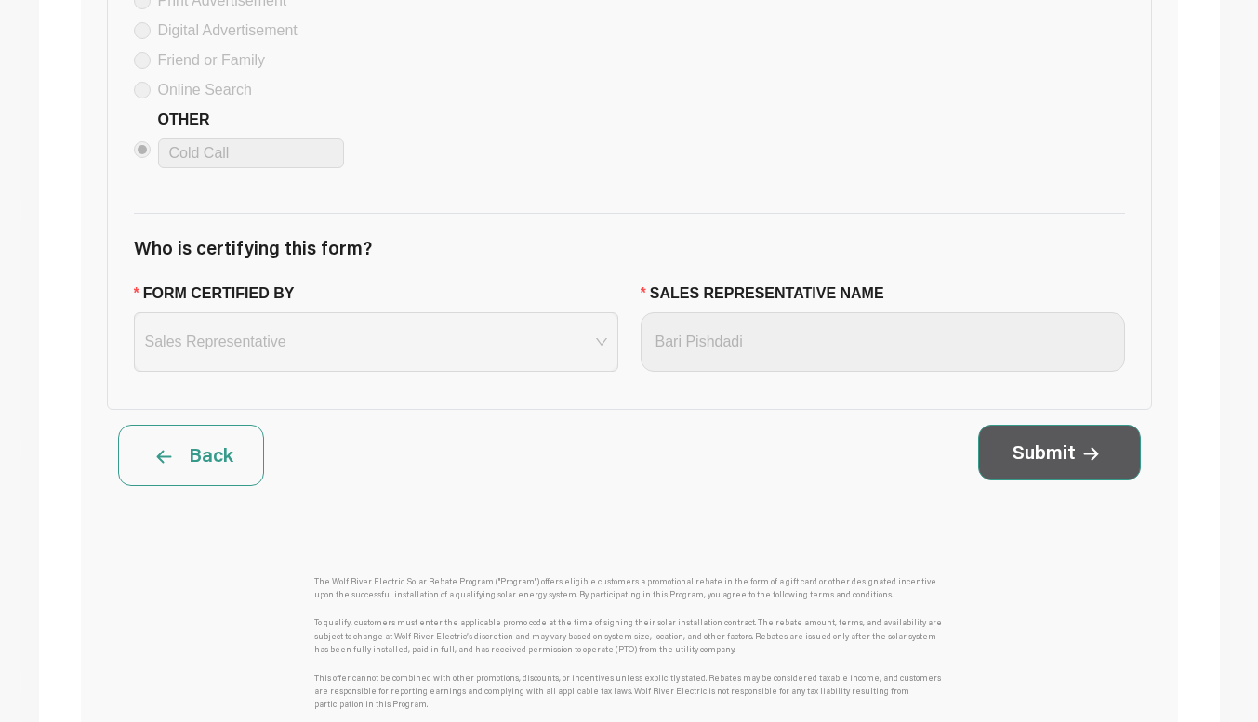
click at [1072, 479] on button "Submit" at bounding box center [1059, 453] width 163 height 56
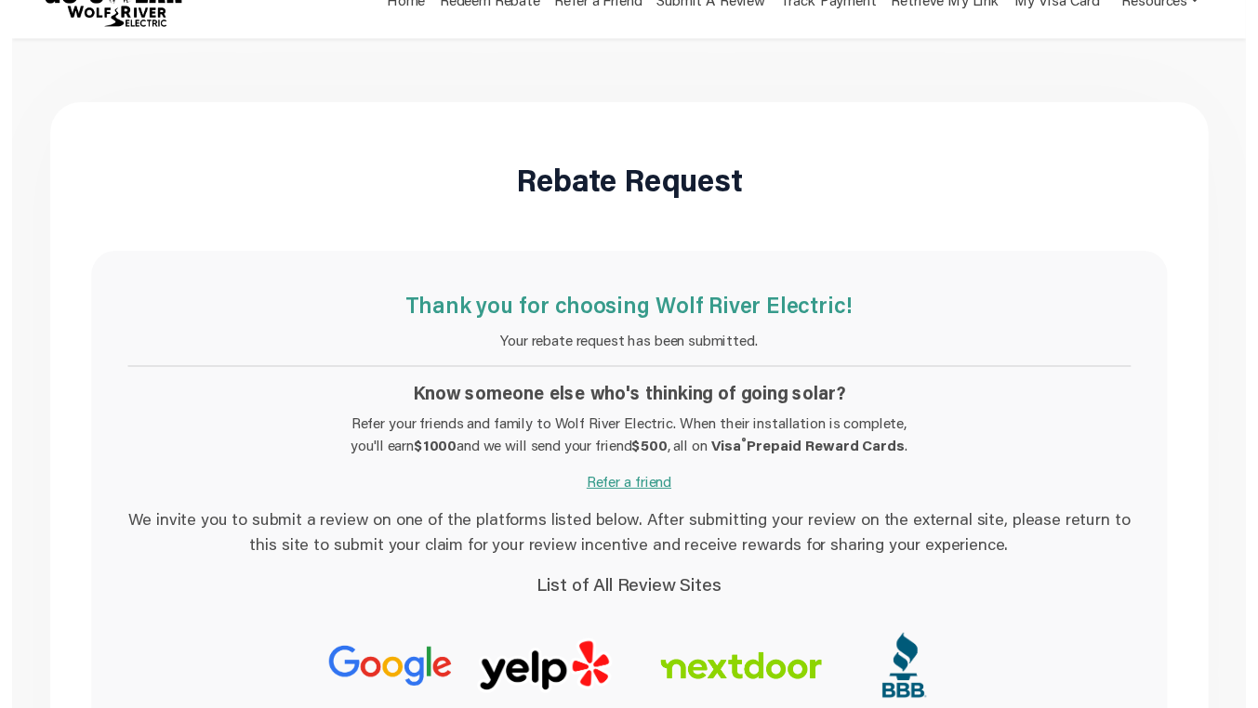
scroll to position [0, 0]
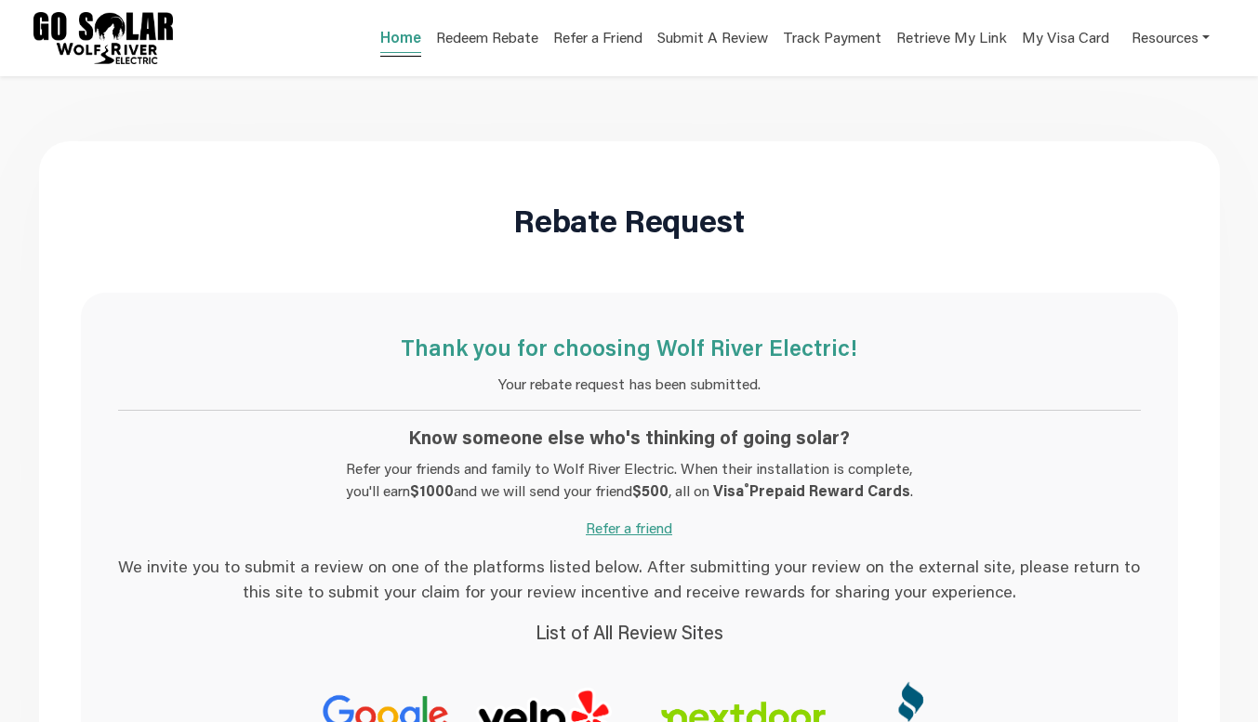
click at [402, 30] on link "Home" at bounding box center [400, 40] width 41 height 26
